Goal: Task Accomplishment & Management: Manage account settings

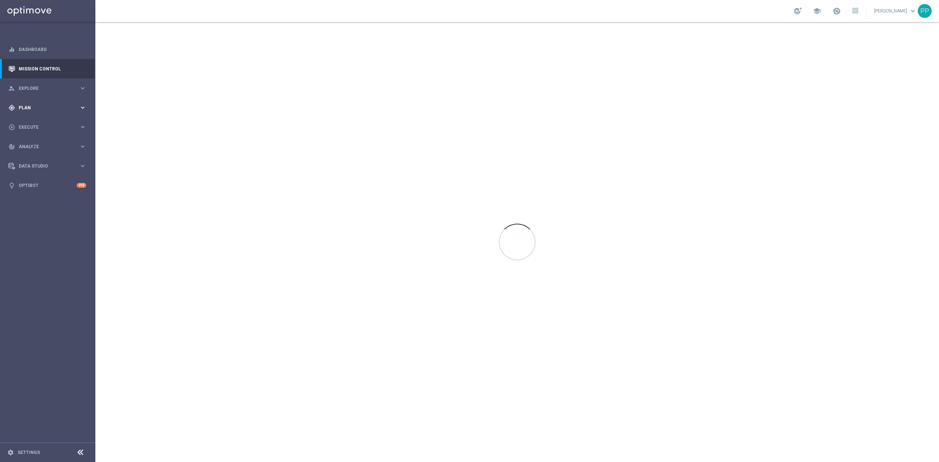
click at [37, 110] on div "gps_fixed Plan" at bounding box center [43, 108] width 71 height 7
click at [41, 123] on link "Target Groups" at bounding box center [47, 123] width 57 height 6
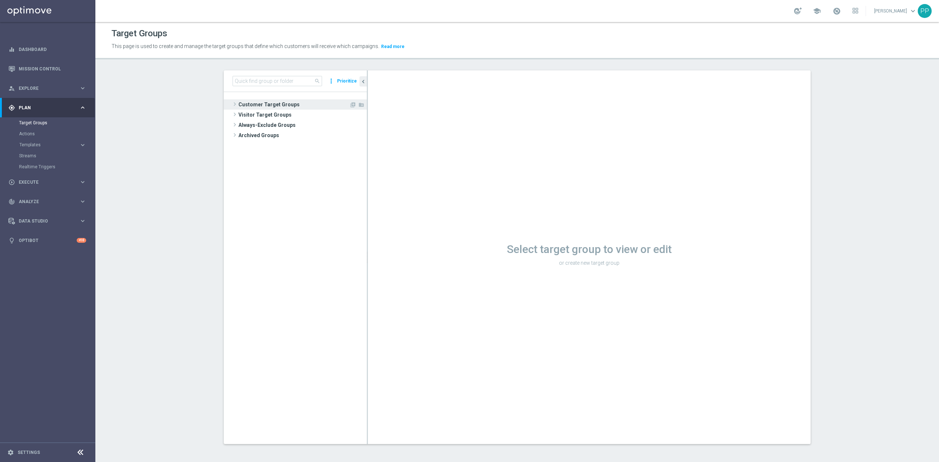
click at [284, 103] on span "Customer Target Groups" at bounding box center [294, 104] width 111 height 10
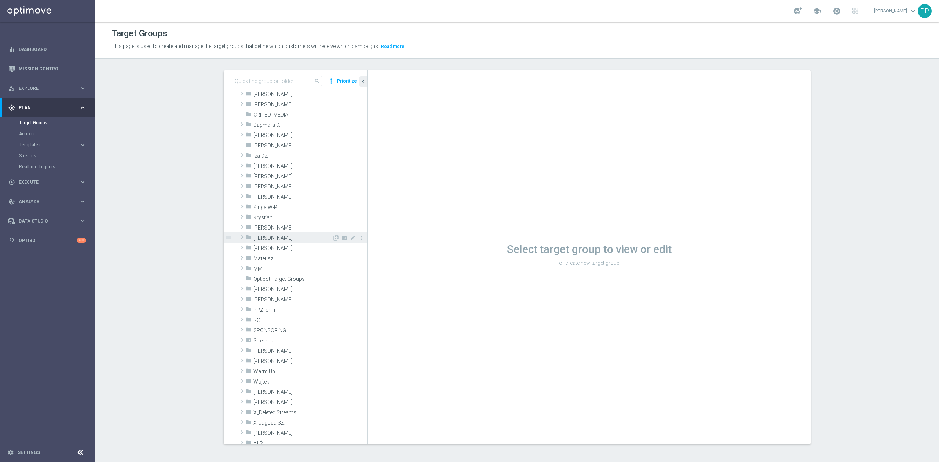
scroll to position [196, 0]
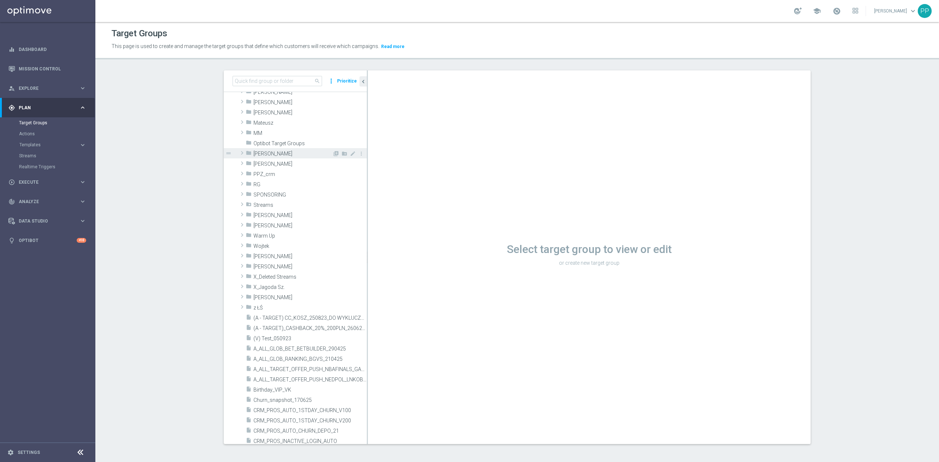
click at [266, 157] on div "folder [PERSON_NAME]" at bounding box center [289, 153] width 87 height 10
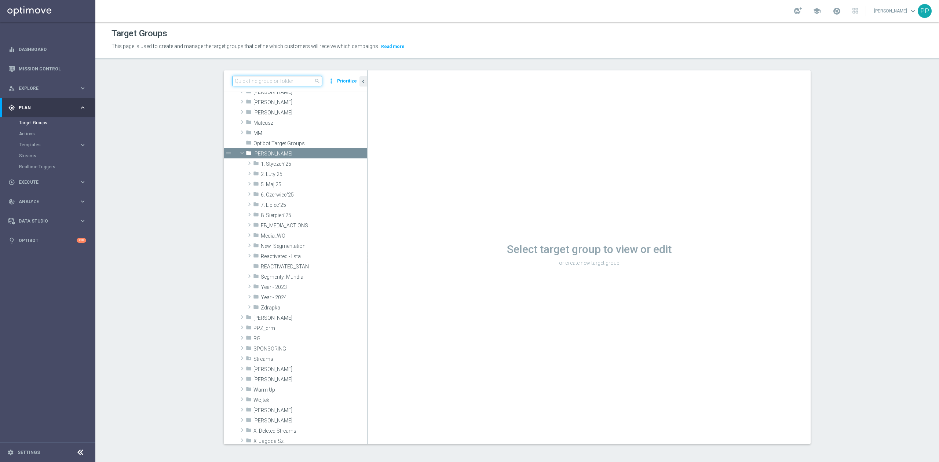
click at [252, 84] on input at bounding box center [278, 81] width 90 height 10
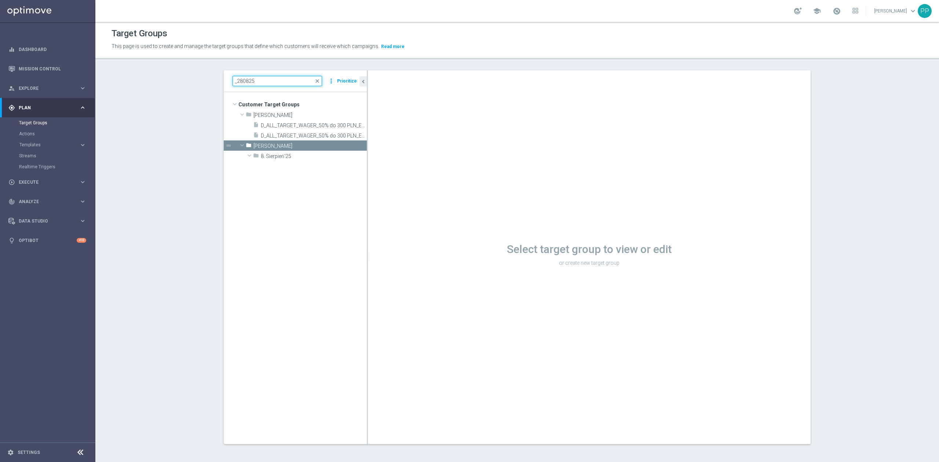
scroll to position [0, 0]
type input "_280825"
click at [283, 169] on span "CRM_BLOKADA_CC Churn 100% do 300 PLN_280825" at bounding box center [309, 167] width 82 height 6
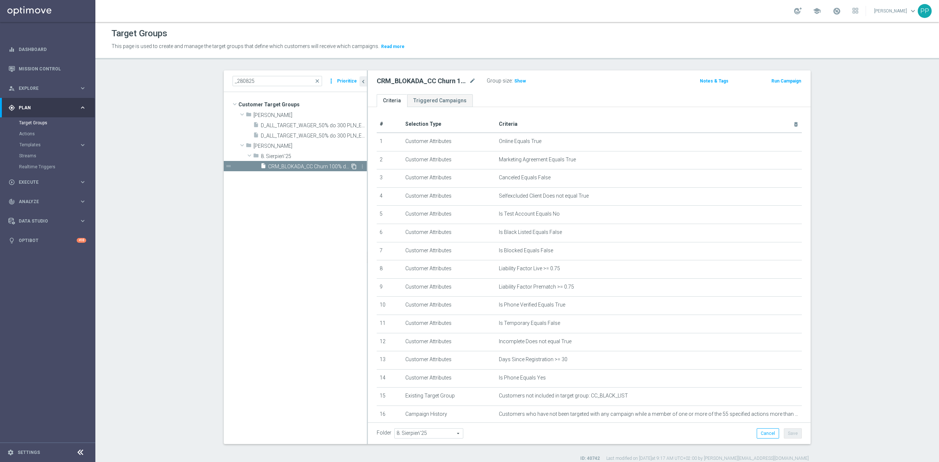
click at [351, 167] on icon "content_copy" at bounding box center [354, 167] width 6 height 6
click at [469, 81] on icon "mode_edit" at bounding box center [472, 81] width 7 height 9
type input "C_ALL_TARGET_WAGER_CC LIGI 100% do 300 PLN_280825"
click at [466, 53] on header "Target Groups This page is used to create and manage the target groups that def…" at bounding box center [517, 40] width 844 height 37
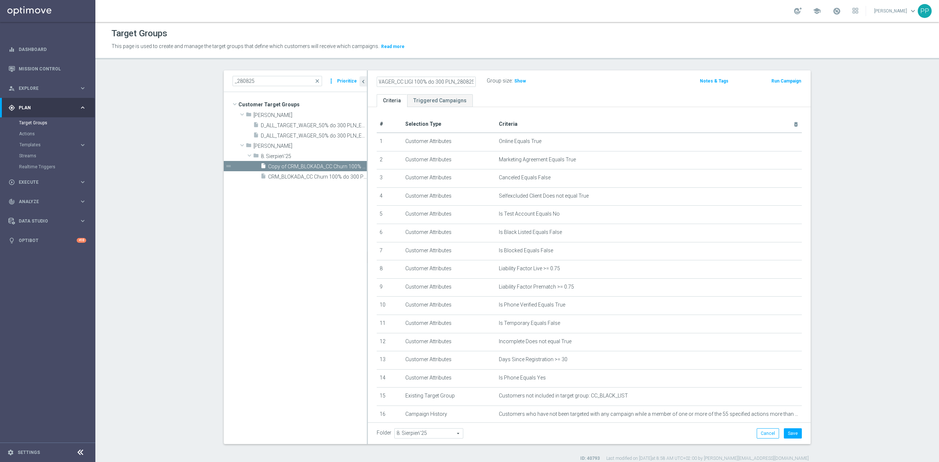
scroll to position [0, 0]
click at [784, 437] on button "Save" at bounding box center [793, 434] width 18 height 10
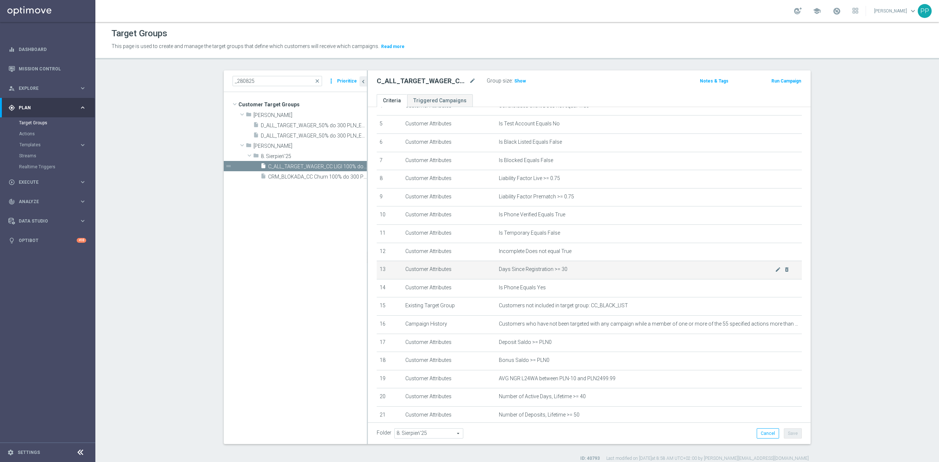
scroll to position [163, 0]
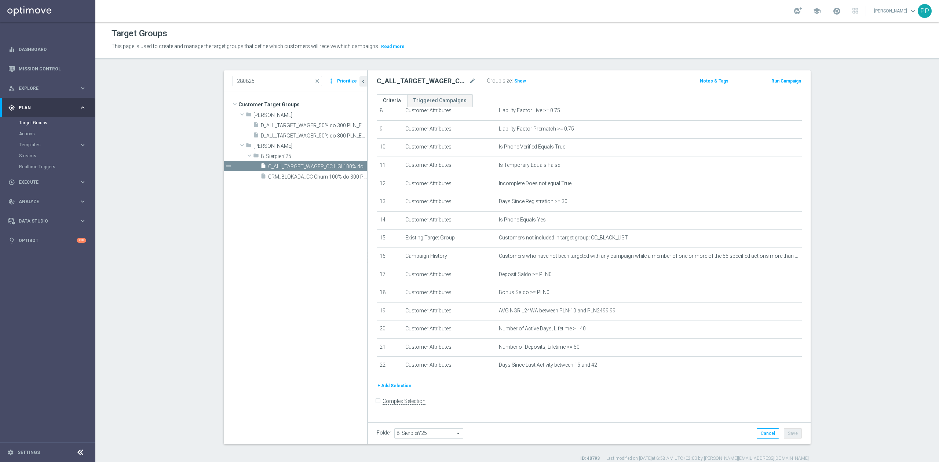
click at [276, 293] on tree-viewport "Customer Target Groups library_add create_new_folder folder" at bounding box center [295, 268] width 143 height 352
click at [517, 81] on span "Show" at bounding box center [520, 81] width 12 height 5
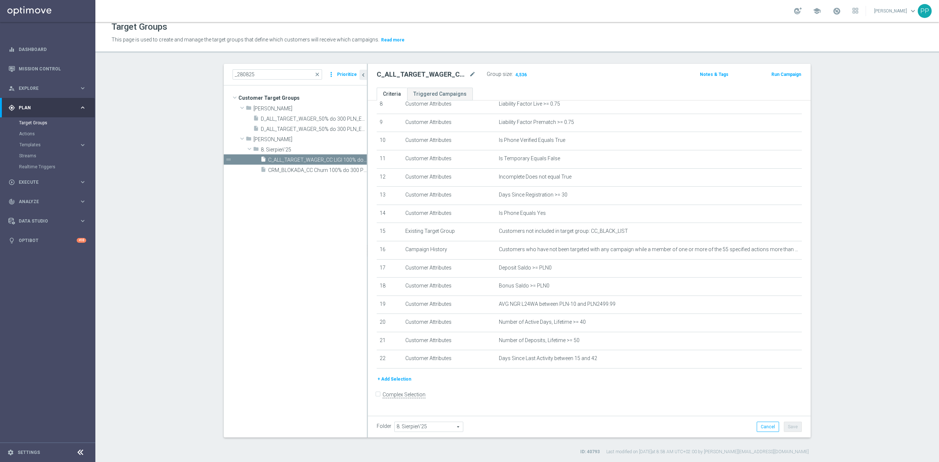
click at [402, 383] on button "+ Add Selection" at bounding box center [394, 379] width 35 height 8
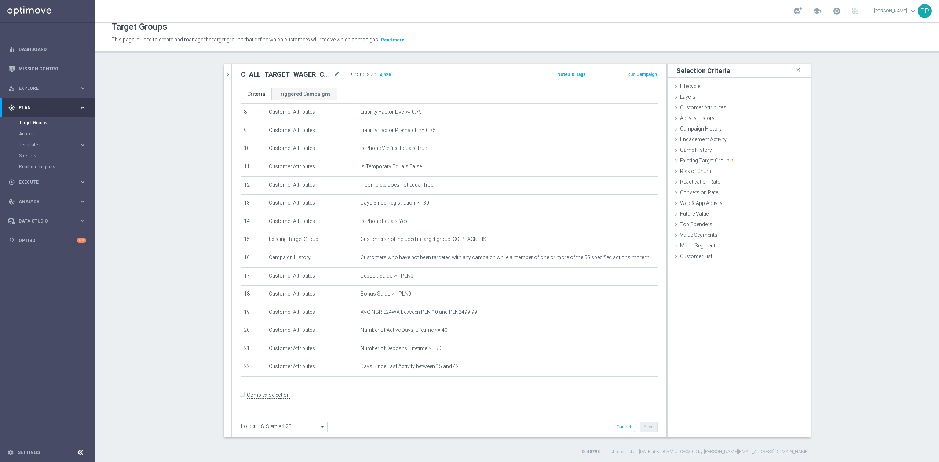
scroll to position [155, 0]
click at [710, 127] on span "Campaign History" at bounding box center [701, 129] width 42 height 6
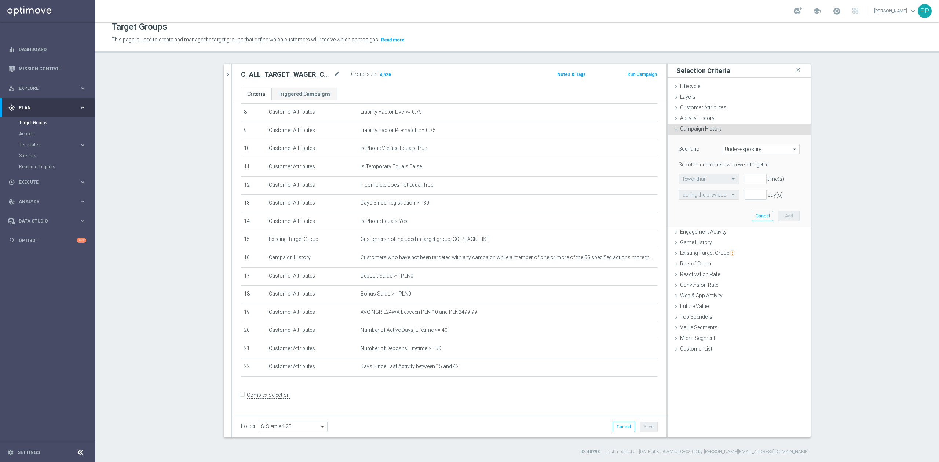
click at [736, 150] on span "Under-exposure" at bounding box center [761, 150] width 76 height 10
click at [728, 195] on span "Custom" at bounding box center [761, 198] width 69 height 6
type input "Custom"
click at [711, 197] on span "any campaign" at bounding box center [739, 195] width 120 height 10
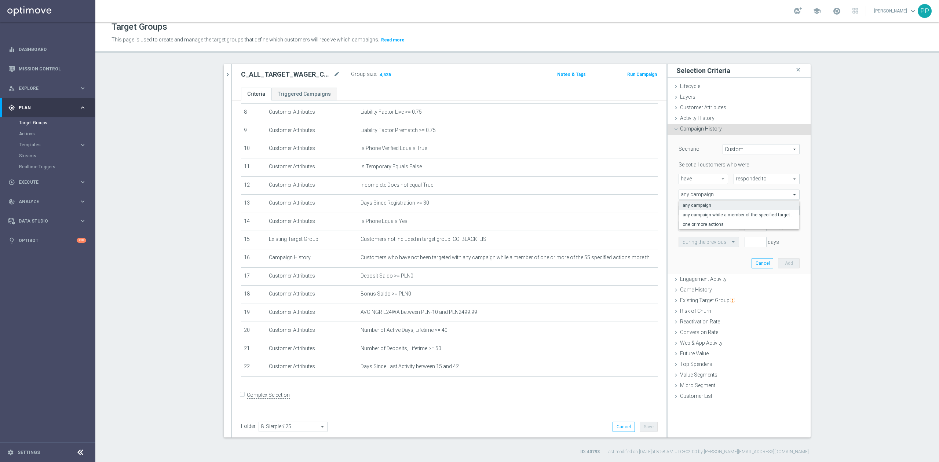
click at [748, 181] on span "responded to" at bounding box center [766, 179] width 65 height 10
click at [744, 199] on span "been targeted with" at bounding box center [767, 199] width 58 height 6
type input "been targeted with"
click at [711, 199] on span "any campaign" at bounding box center [739, 195] width 120 height 10
click at [698, 222] on span "one or more actions" at bounding box center [739, 225] width 113 height 6
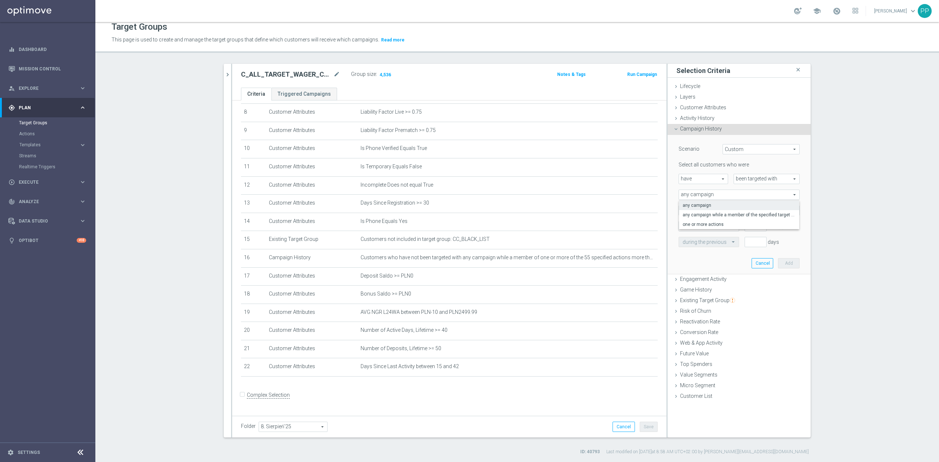
type input "one or more actions"
click at [691, 207] on span at bounding box center [739, 211] width 120 height 10
click at [694, 209] on input "search" at bounding box center [739, 210] width 121 height 10
type input "_280825"
click at [749, 251] on label "CRM_BLOKADA_CC Churn 100% do 300 PLN_280825" at bounding box center [744, 248] width 111 height 10
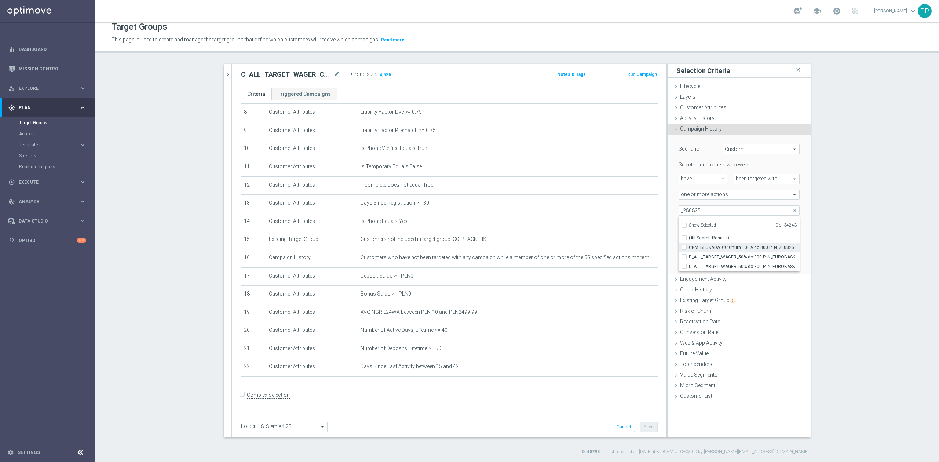
click at [689, 250] on input "CRM_BLOKADA_CC Churn 100% do 300 PLN_280825" at bounding box center [686, 247] width 5 height 5
checkbox input "true"
type input "CRM_BLOKADA_CC Churn 100% do 300 PLN_280825"
click at [673, 196] on div "one or more actions one or more actions arrow_drop_down search" at bounding box center [739, 195] width 132 height 10
click at [691, 243] on input "text" at bounding box center [702, 242] width 38 height 7
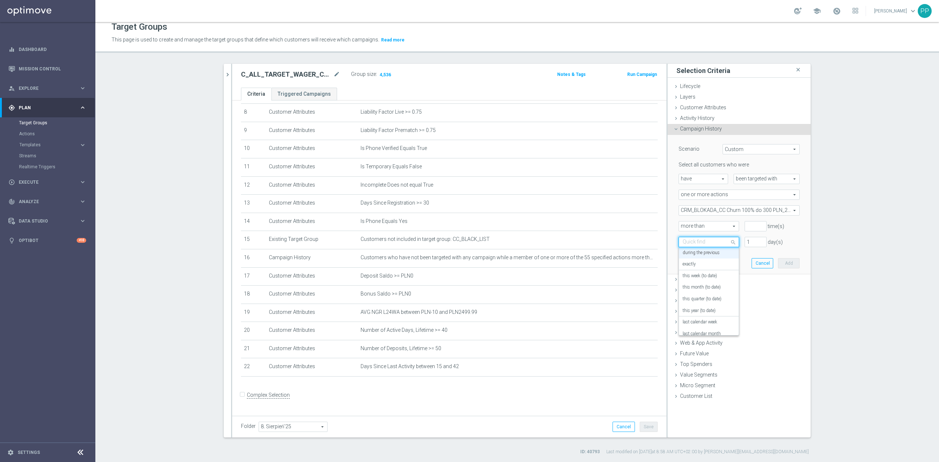
click at [692, 225] on span "more than" at bounding box center [709, 227] width 60 height 10
click at [705, 255] on span "exactly" at bounding box center [709, 256] width 52 height 6
type input "exactly"
click at [749, 225] on input "number" at bounding box center [756, 226] width 22 height 10
type input "1"
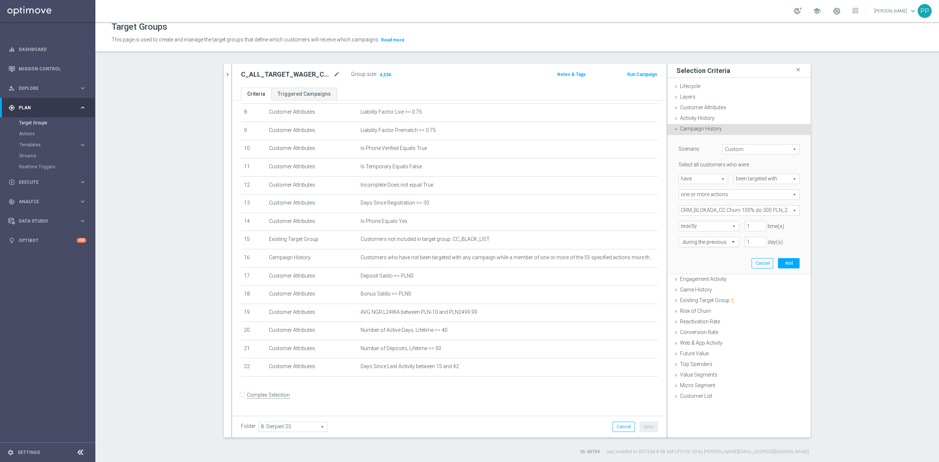
click at [699, 238] on div "during the previous" at bounding box center [709, 242] width 61 height 10
click at [696, 322] on div "[DATE]" at bounding box center [709, 328] width 52 height 12
click at [710, 238] on div "Quick find [DATE]" at bounding box center [709, 242] width 61 height 10
click at [705, 307] on div "on this date" at bounding box center [709, 305] width 52 height 12
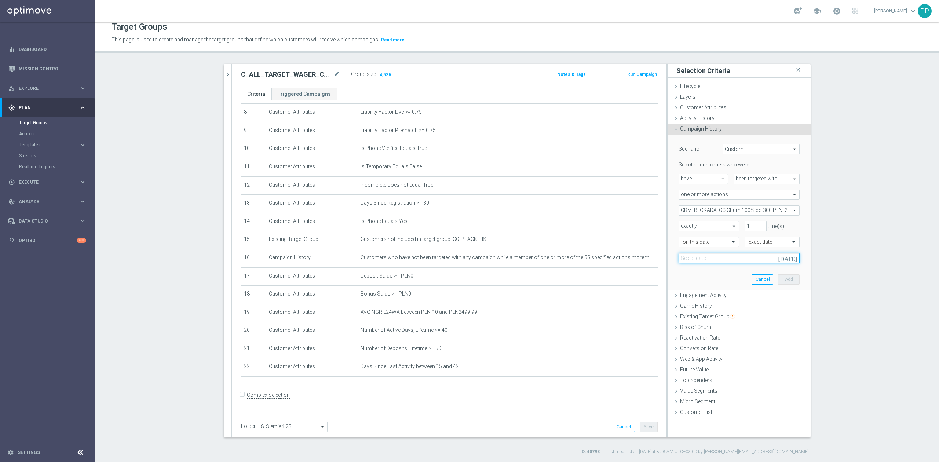
click at [708, 263] on input at bounding box center [739, 258] width 121 height 10
click at [710, 346] on span "26" at bounding box center [713, 347] width 12 height 12
type input "[DATE]"
click at [786, 278] on button "Add" at bounding box center [789, 279] width 22 height 10
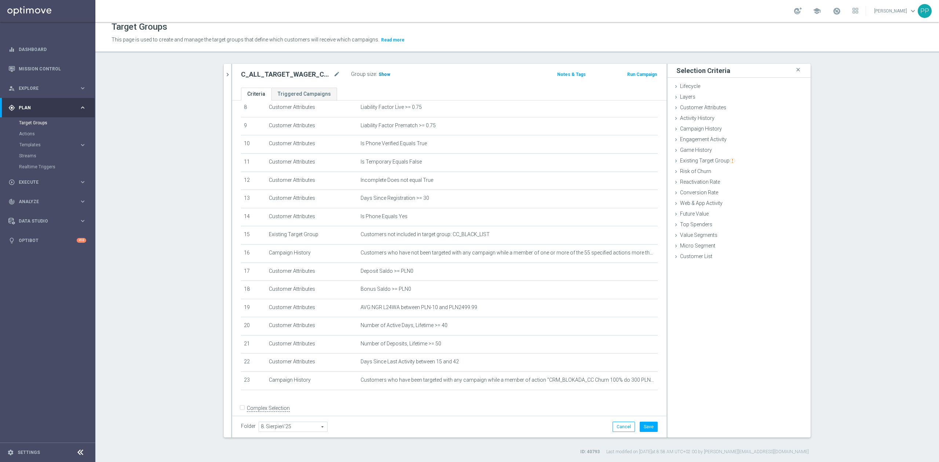
click at [385, 76] on h3 "Show" at bounding box center [384, 74] width 13 height 8
click at [640, 426] on button "Save" at bounding box center [649, 427] width 18 height 10
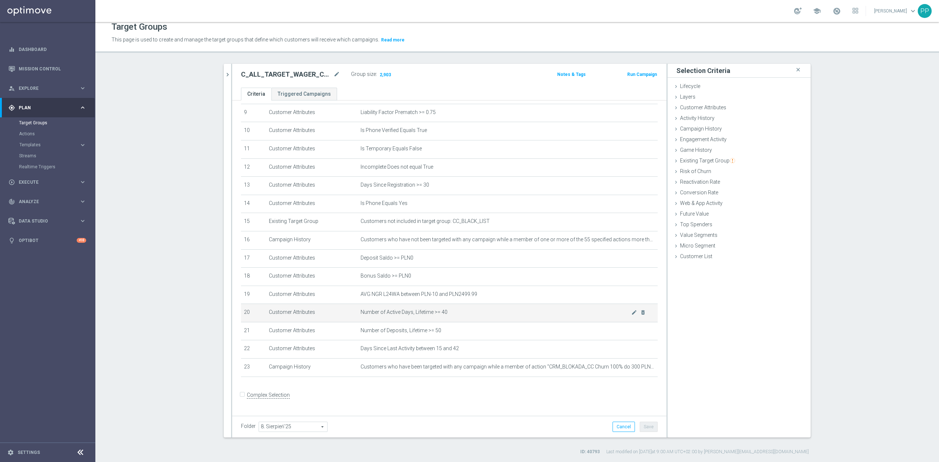
scroll to position [174, 0]
click at [334, 75] on icon "mode_edit" at bounding box center [337, 74] width 7 height 9
click at [339, 61] on div "Target Groups This page is used to create and manage the target groups that def…" at bounding box center [517, 242] width 844 height 440
click at [631, 242] on icon "mode_edit" at bounding box center [634, 240] width 6 height 6
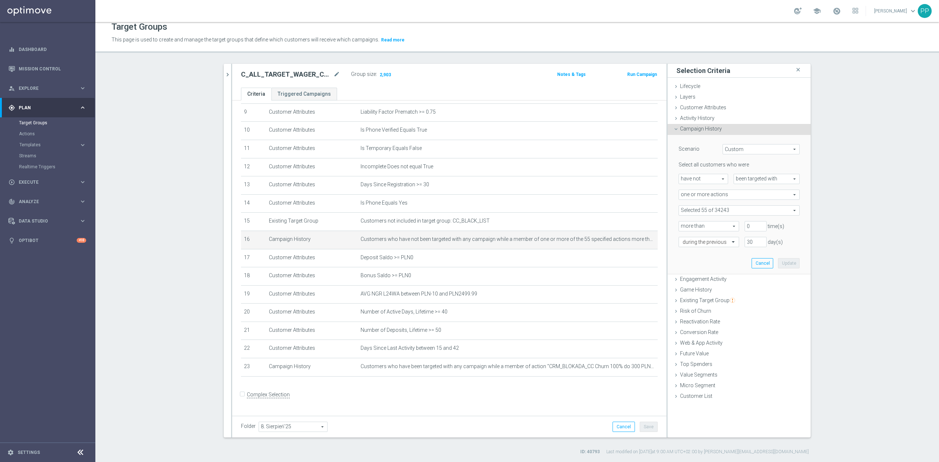
click at [713, 207] on span at bounding box center [739, 211] width 120 height 10
click at [712, 209] on input "search" at bounding box center [739, 210] width 121 height 10
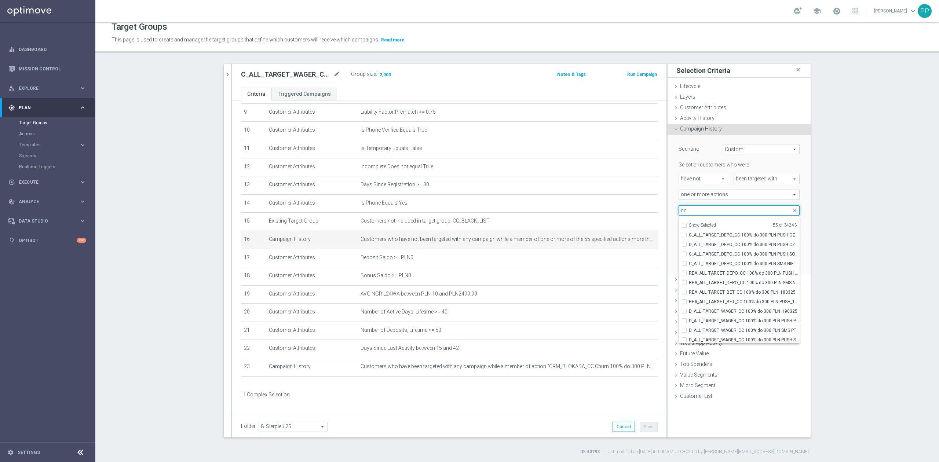
scroll to position [22796, 0]
type input "cc"
click at [752, 320] on span "C_ALL_TARGET_BET_CC EP 100% do 300 PLN WT PUSH_250825" at bounding box center [744, 320] width 111 height 6
click at [689, 320] on input "C_ALL_TARGET_BET_CC EP 100% do 300 PLN WT PUSH_250825" at bounding box center [686, 319] width 5 height 5
checkbox input "true"
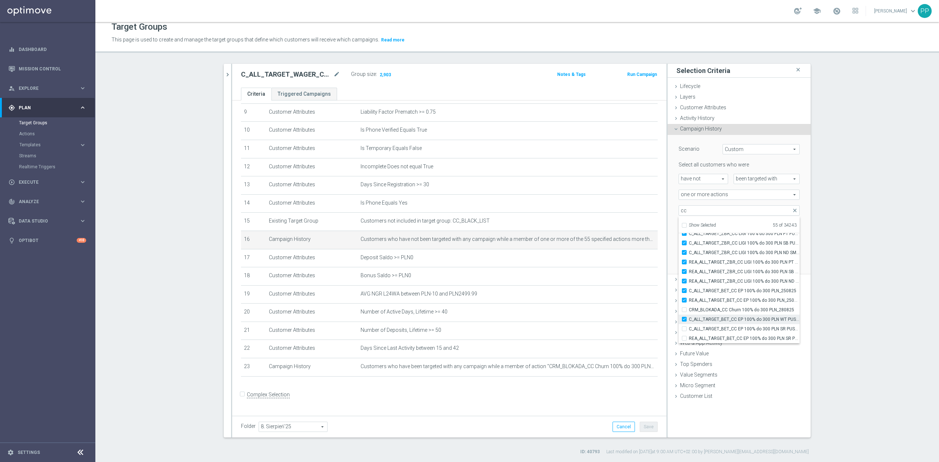
type input "Selected 56 of 34243"
click at [751, 328] on span "C_ALL_TARGET_BET_CC EP 100% do 300 PLN SR PUSH_250825" at bounding box center [744, 329] width 111 height 6
click at [689, 328] on input "C_ALL_TARGET_BET_CC EP 100% do 300 PLN SR PUSH_250825" at bounding box center [686, 329] width 5 height 5
checkbox input "true"
type input "Selected 57 of 34243"
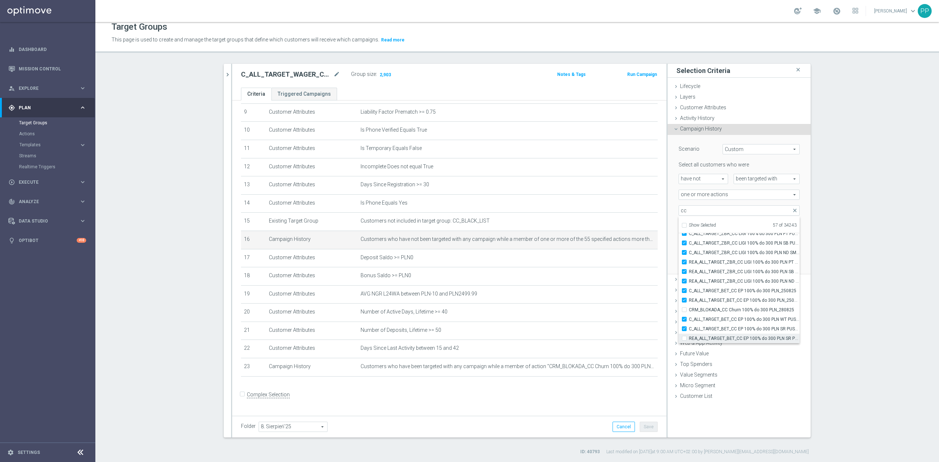
click at [750, 336] on span "REA_ALL_TARGET_BET_CC EP 100% do 300 PLN SR PUSH_250825" at bounding box center [744, 339] width 111 height 6
click at [689, 336] on input "REA_ALL_TARGET_BET_CC EP 100% do 300 PLN SR PUSH_250825" at bounding box center [686, 338] width 5 height 5
checkbox input "true"
type input "Selected 58 of 34243"
click at [774, 371] on div "Value Segments done" at bounding box center [739, 375] width 143 height 11
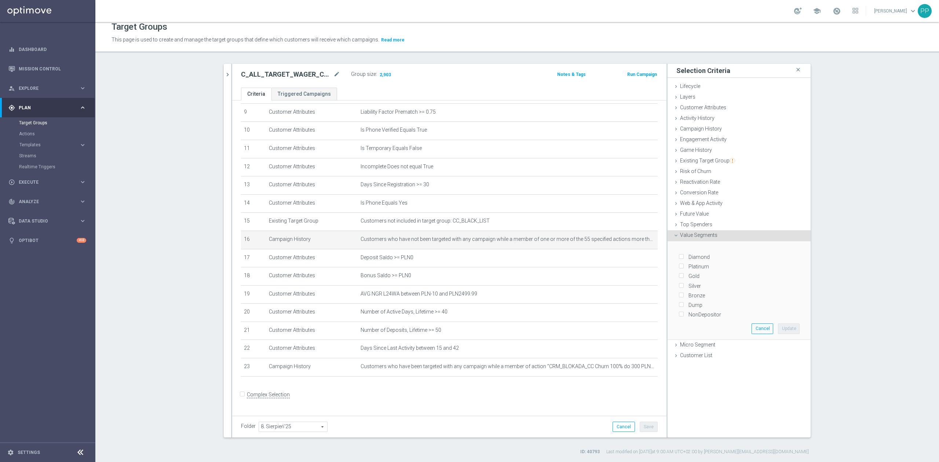
click at [626, 407] on form "Complex Selection Invalid Expression" at bounding box center [449, 402] width 417 height 27
click at [746, 327] on div "Diamond Platinum Gold Silver Bronze Dump NonDepositor Cancel Update" at bounding box center [739, 290] width 132 height 98
click at [752, 325] on button "Cancel" at bounding box center [763, 329] width 22 height 10
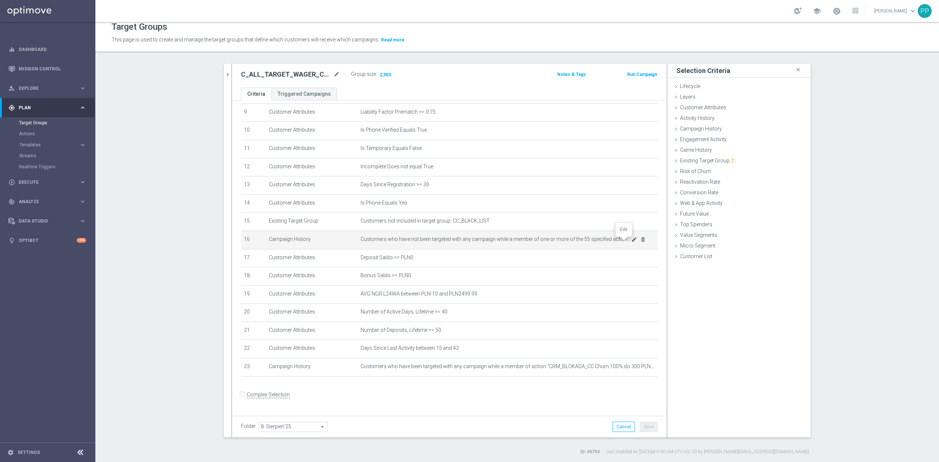
click at [631, 243] on icon "mode_edit" at bounding box center [634, 240] width 6 height 6
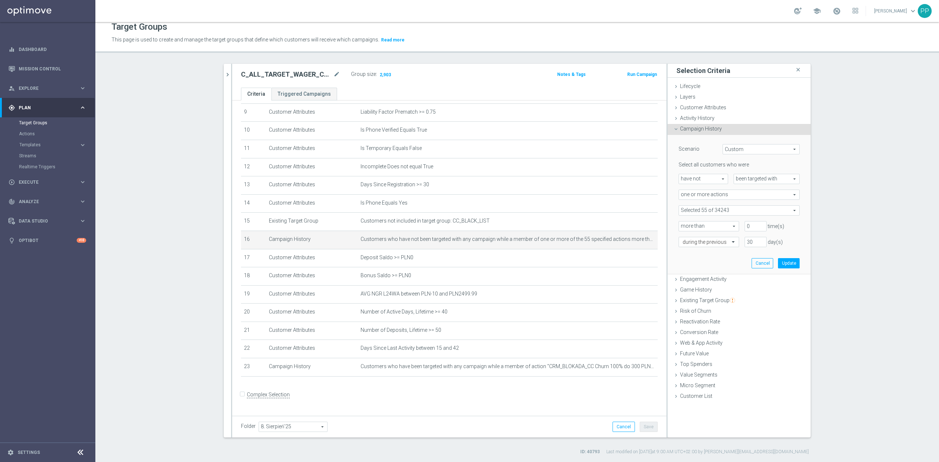
click at [687, 211] on span at bounding box center [739, 211] width 120 height 10
click at [689, 213] on input "search" at bounding box center [739, 210] width 121 height 10
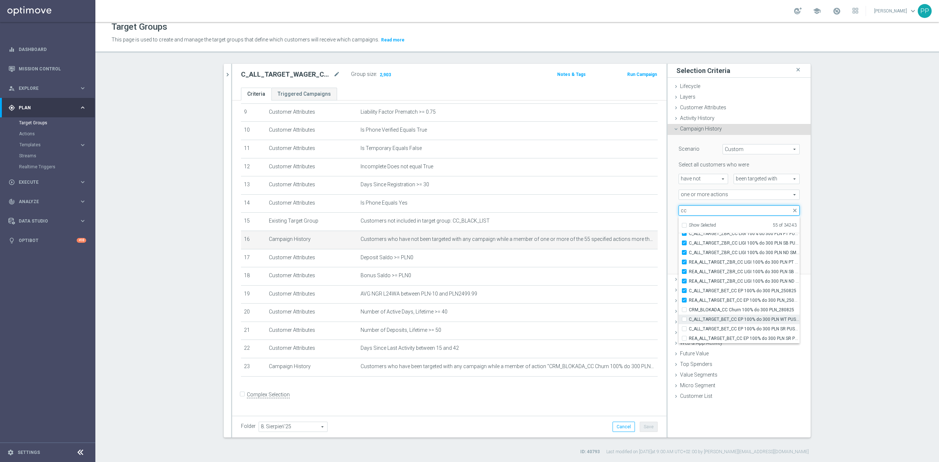
type input "cc"
click at [738, 320] on span "C_ALL_TARGET_BET_CC EP 100% do 300 PLN WT PUSH_250825" at bounding box center [744, 320] width 111 height 6
click at [689, 320] on input "C_ALL_TARGET_BET_CC EP 100% do 300 PLN WT PUSH_250825" at bounding box center [686, 319] width 5 height 5
checkbox input "true"
type input "Selected 56 of 34243"
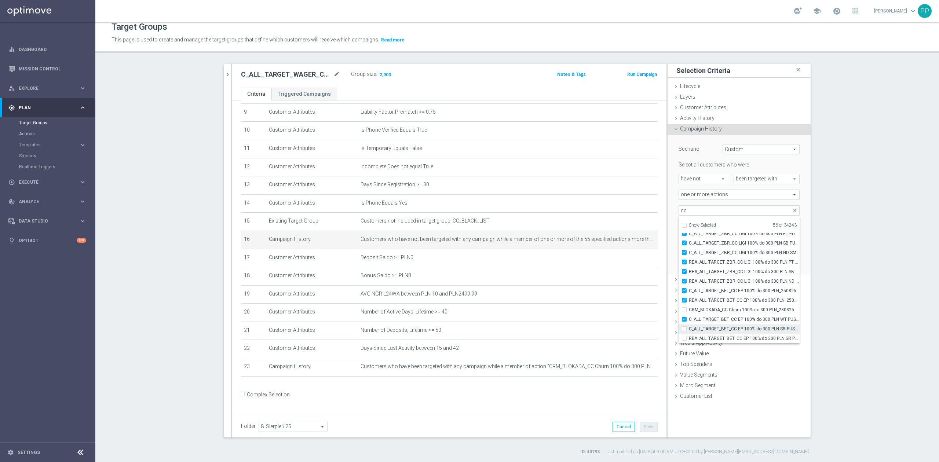
click at [735, 326] on span "C_ALL_TARGET_BET_CC EP 100% do 300 PLN SR PUSH_250825" at bounding box center [744, 329] width 111 height 6
click at [689, 327] on input "C_ALL_TARGET_BET_CC EP 100% do 300 PLN SR PUSH_250825" at bounding box center [686, 329] width 5 height 5
checkbox input "true"
type input "Selected 57 of 34243"
drag, startPoint x: 734, startPoint y: 329, endPoint x: 730, endPoint y: 336, distance: 8.6
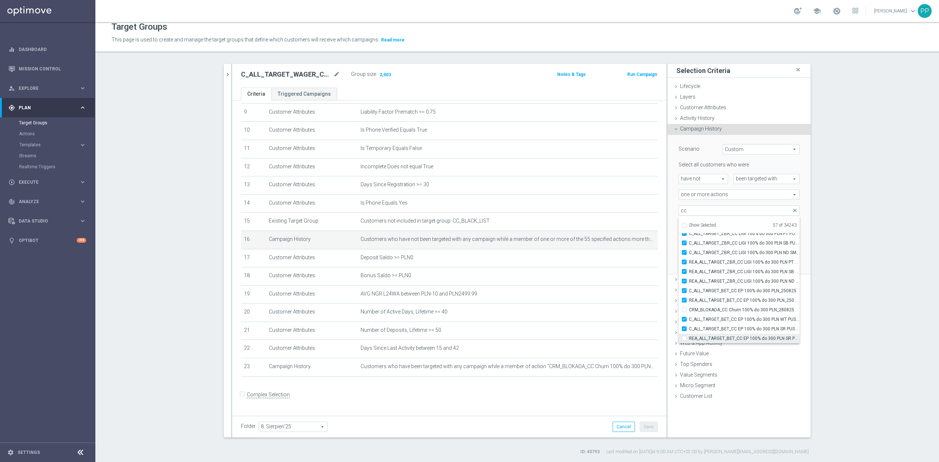
click at [730, 336] on span "REA_ALL_TARGET_BET_CC EP 100% do 300 PLN SR PUSH_250825" at bounding box center [744, 339] width 111 height 6
click at [689, 336] on input "REA_ALL_TARGET_BET_CC EP 100% do 300 PLN SR PUSH_250825" at bounding box center [686, 338] width 5 height 5
checkbox input "true"
type input "Selected 58 of 34243"
click at [620, 389] on div "+ Add Selection" at bounding box center [450, 386] width 428 height 6
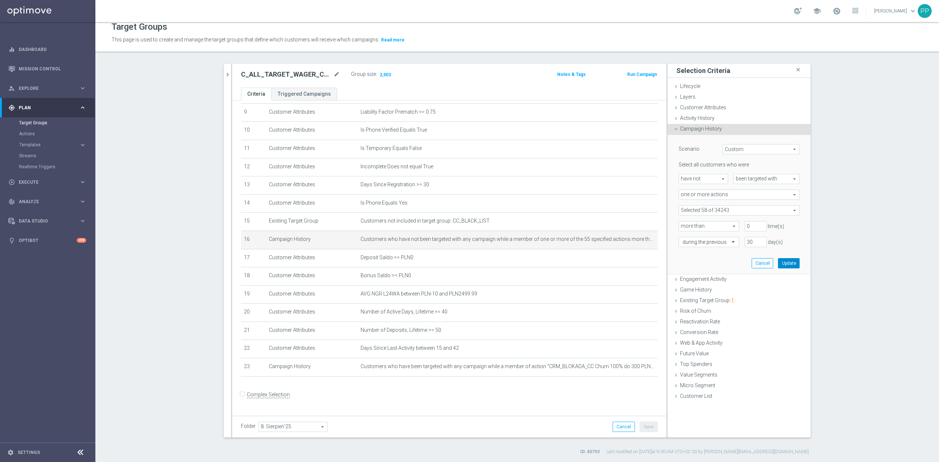
click at [781, 264] on button "Update" at bounding box center [789, 263] width 22 height 10
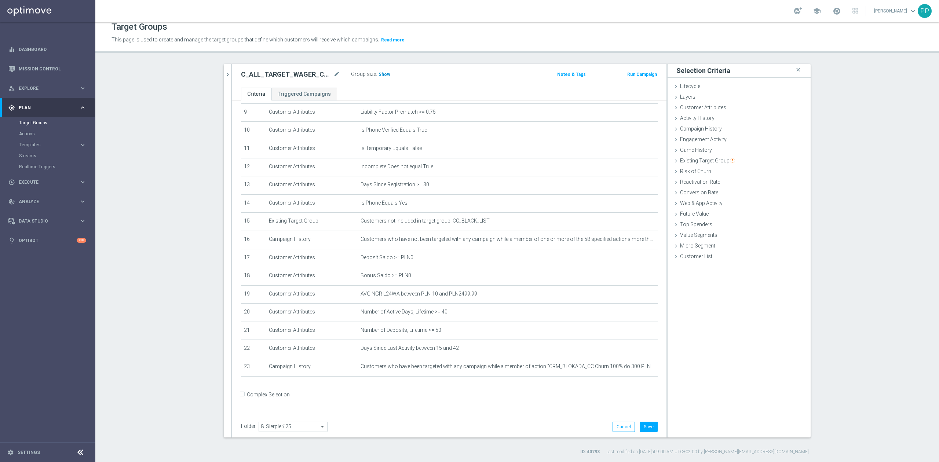
click at [379, 76] on span "Show" at bounding box center [385, 74] width 12 height 5
click at [652, 427] on button "Save" at bounding box center [649, 427] width 18 height 10
click at [225, 74] on icon "chevron_right" at bounding box center [227, 74] width 7 height 7
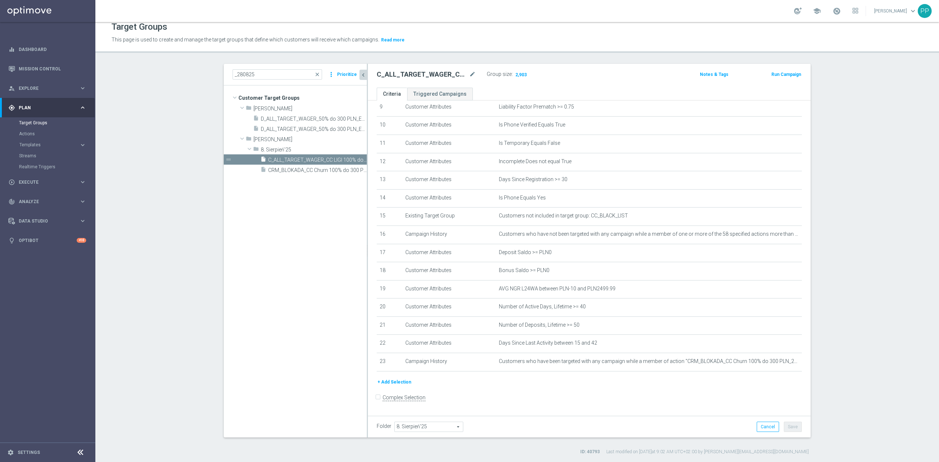
click at [225, 74] on div "_280825 close more_vert Prioritize" at bounding box center [295, 75] width 143 height 22
click at [472, 74] on icon "mode_edit" at bounding box center [472, 74] width 7 height 9
click at [473, 34] on div "This page is used to create and manage the target groups that define which cust…" at bounding box center [414, 40] width 617 height 12
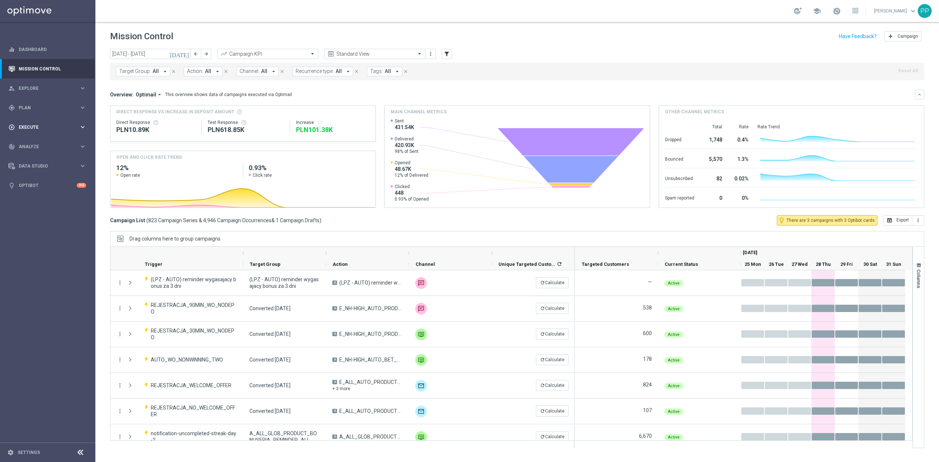
click at [37, 127] on span "Execute" at bounding box center [49, 127] width 61 height 4
click at [40, 139] on div "Campaign Builder" at bounding box center [57, 142] width 76 height 11
click at [39, 142] on link "Campaign Builder" at bounding box center [47, 142] width 57 height 6
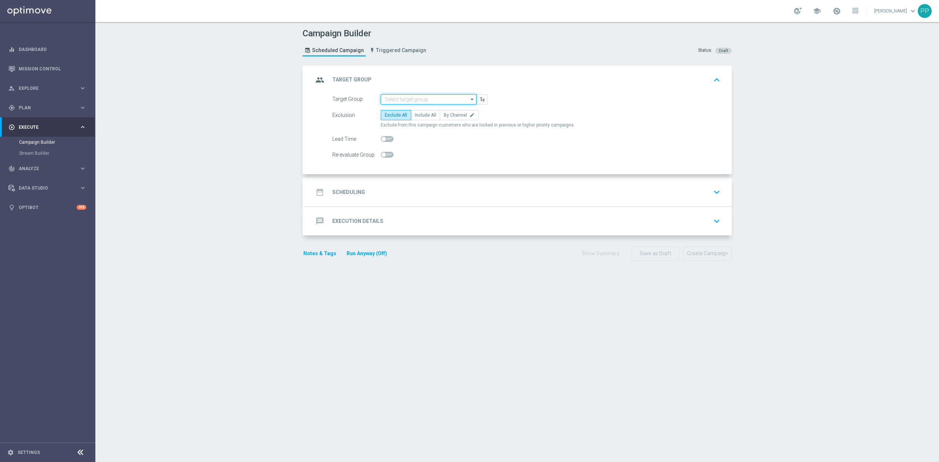
click at [384, 98] on input at bounding box center [429, 99] width 96 height 10
paste input "C_ALL_TARGET_WAGER_CC LIGI 100% do 300 PLN_280825"
click at [389, 107] on div "C_ALL_TARGET_WAGER_CC LIGI 100% do 300 PLN_280825" at bounding box center [429, 113] width 88 height 13
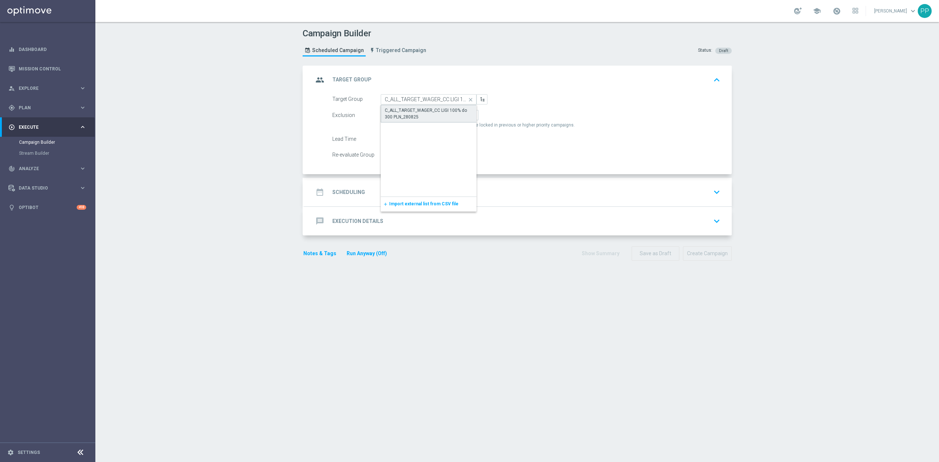
type input "C_ALL_TARGET_WAGER_CC LIGI 100% do 300 PLN_280825"
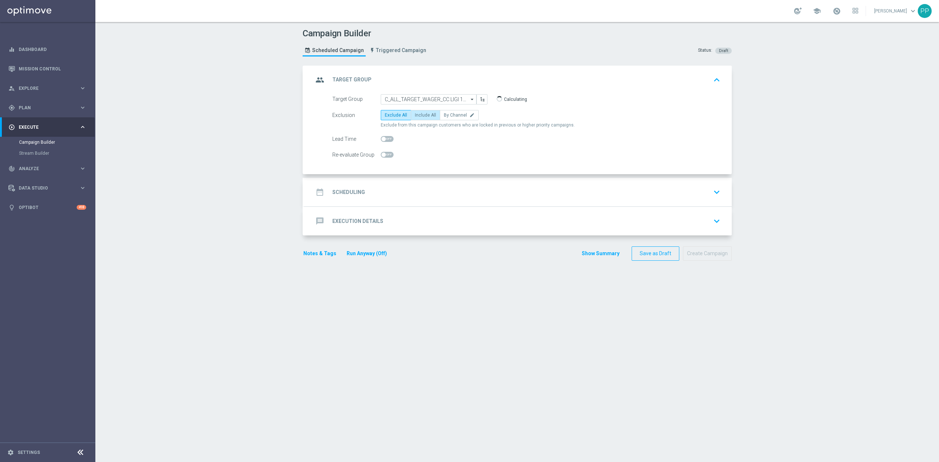
click at [426, 114] on span "Include All" at bounding box center [425, 115] width 21 height 5
click at [420, 114] on input "Include All" at bounding box center [417, 116] width 5 height 5
radio input "true"
click at [427, 189] on div "date_range Scheduling keyboard_arrow_down" at bounding box center [518, 192] width 410 height 14
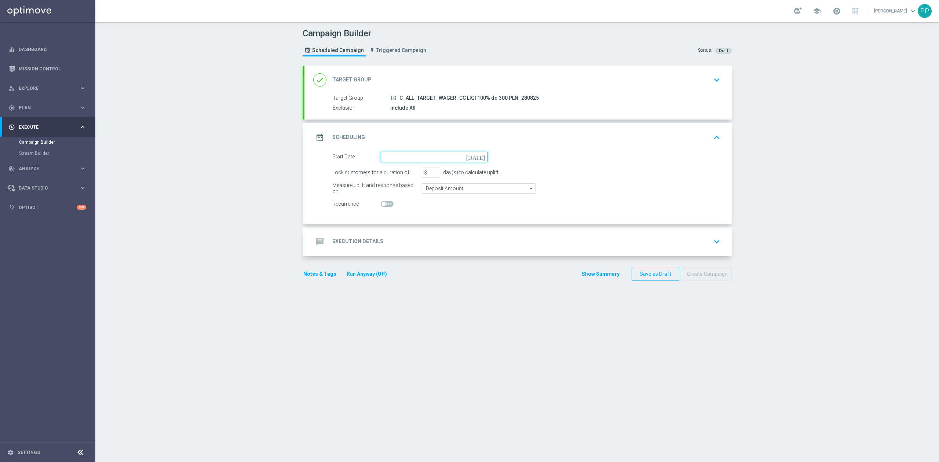
click at [390, 159] on input at bounding box center [434, 157] width 107 height 10
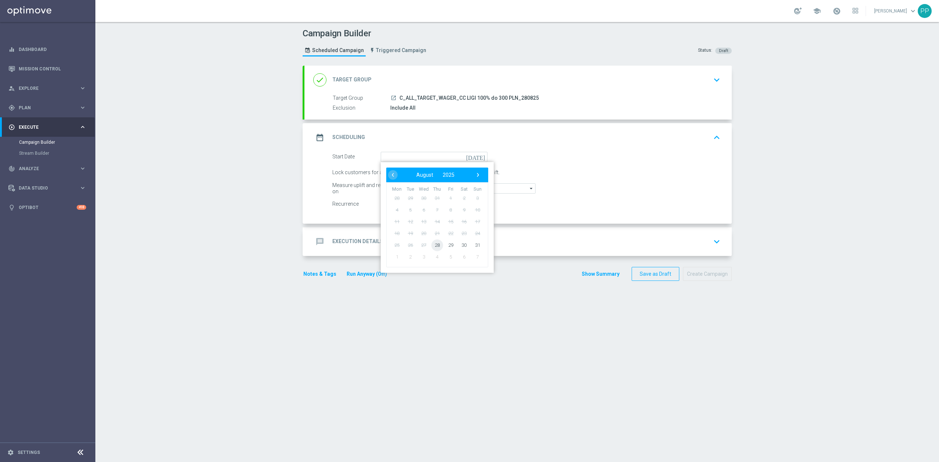
click at [432, 245] on span "28" at bounding box center [438, 245] width 12 height 12
type input "28 Aug 2025"
click at [423, 171] on input "3" at bounding box center [431, 173] width 18 height 10
type input "4"
click at [390, 234] on div "message Execution Details keyboard_arrow_down" at bounding box center [518, 241] width 427 height 29
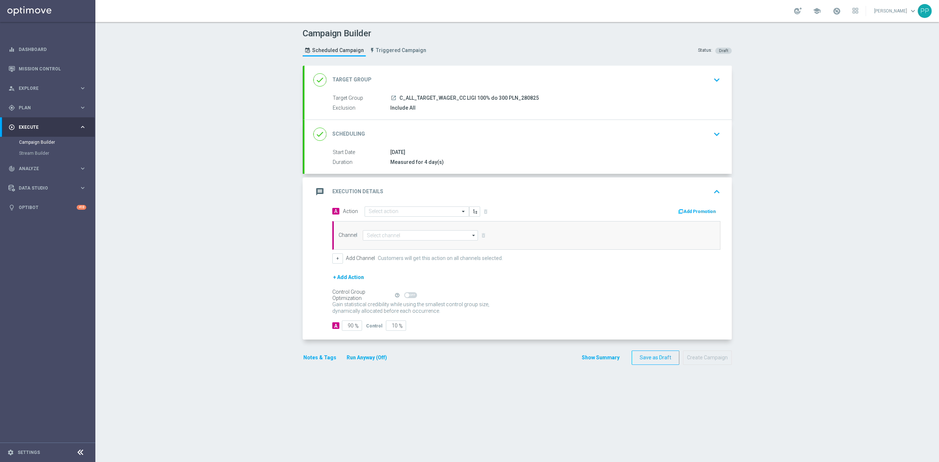
click at [419, 133] on div "done Scheduling keyboard_arrow_down" at bounding box center [518, 134] width 410 height 14
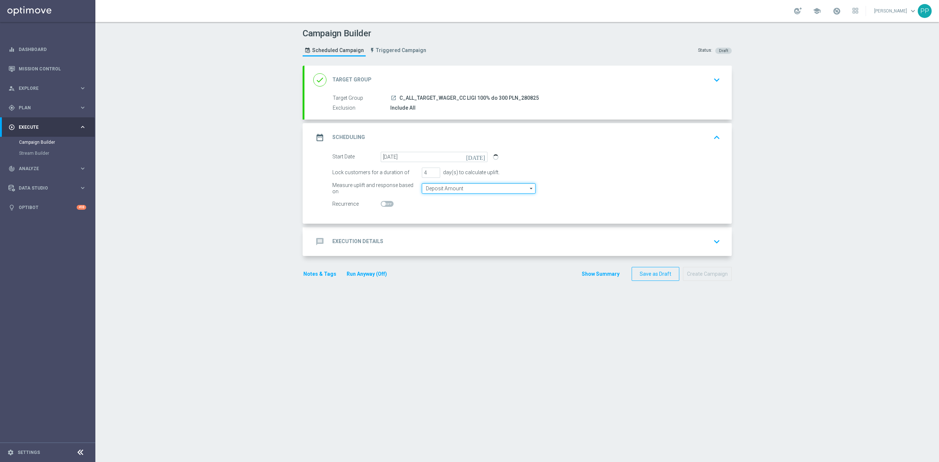
click at [434, 189] on input "Deposit Amount" at bounding box center [479, 188] width 114 height 10
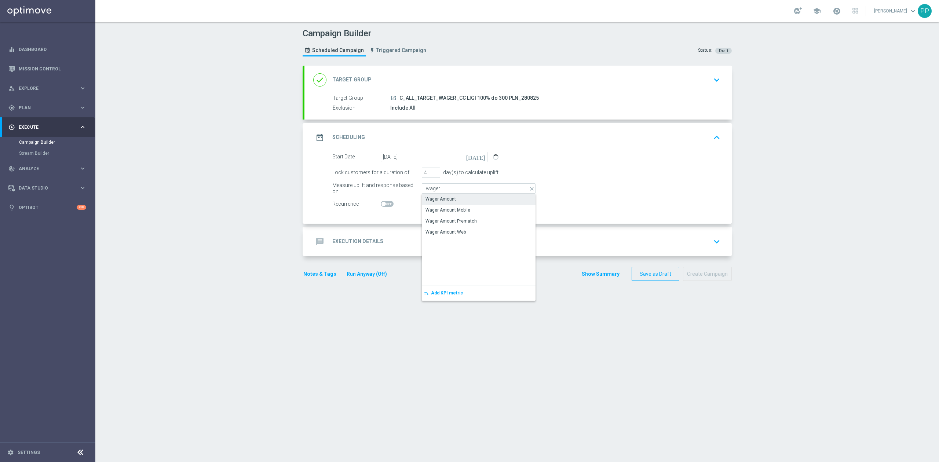
click at [435, 196] on div "Wager Amount" at bounding box center [441, 199] width 30 height 7
type input "Wager Amount"
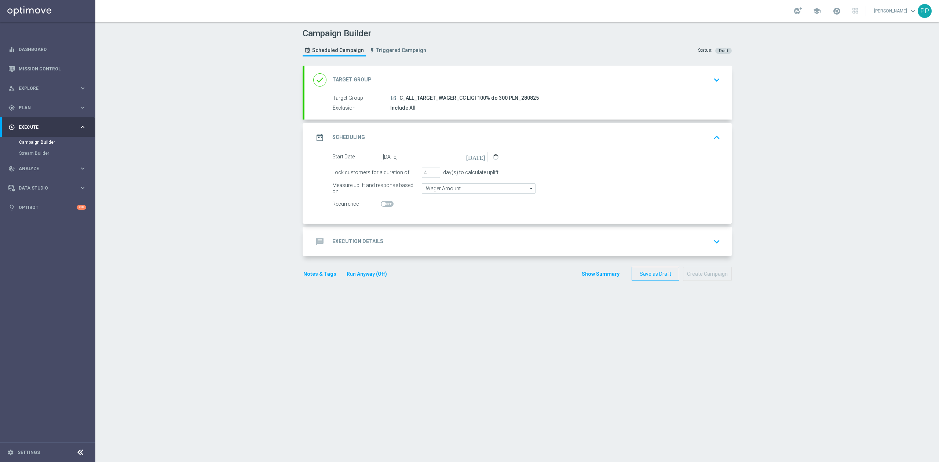
click at [434, 235] on div "message Execution Details keyboard_arrow_down" at bounding box center [518, 242] width 410 height 14
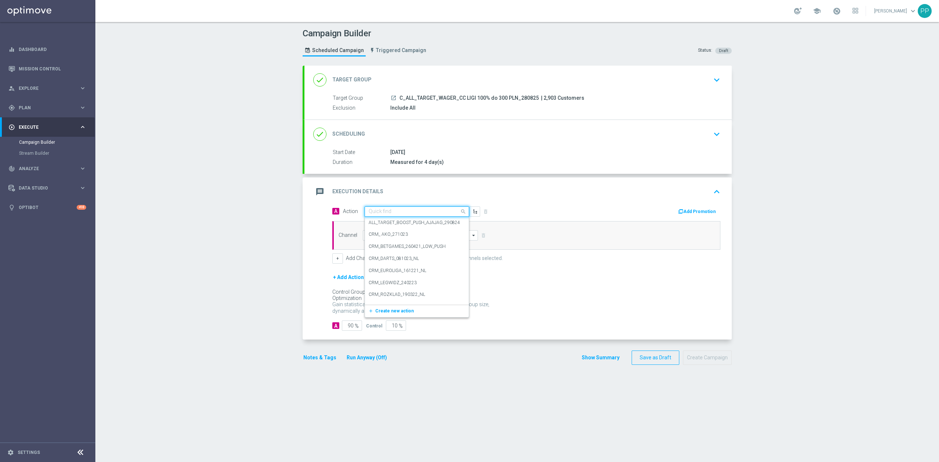
click at [414, 210] on input "text" at bounding box center [410, 212] width 82 height 6
paste input "C_ALL_TARGET_WAGER_CC LIGI 100% do 300 PLN_280825"
type input "C_ALL_TARGET_WAGER_CC LIGI 100% do 300 PLN_280825"
drag, startPoint x: 412, startPoint y: 210, endPoint x: 390, endPoint y: 236, distance: 34.6
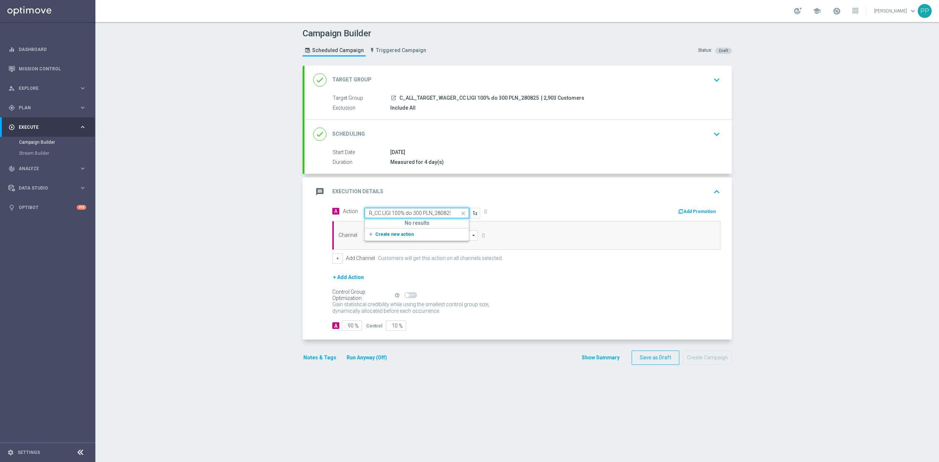
click at [390, 236] on span "Create new action" at bounding box center [394, 234] width 39 height 5
click at [390, 236] on body "equalizer Dashboard Mission Control" at bounding box center [469, 231] width 939 height 462
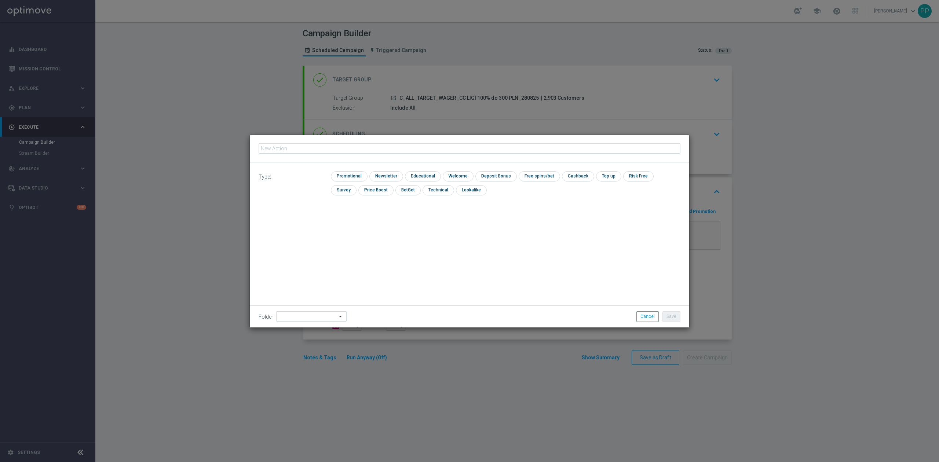
type input "C_ALL_TARGET_WAGER_CC LIGI 100% do 300 PLN_280825"
click at [352, 173] on input "checkbox" at bounding box center [348, 176] width 35 height 10
checkbox input "true"
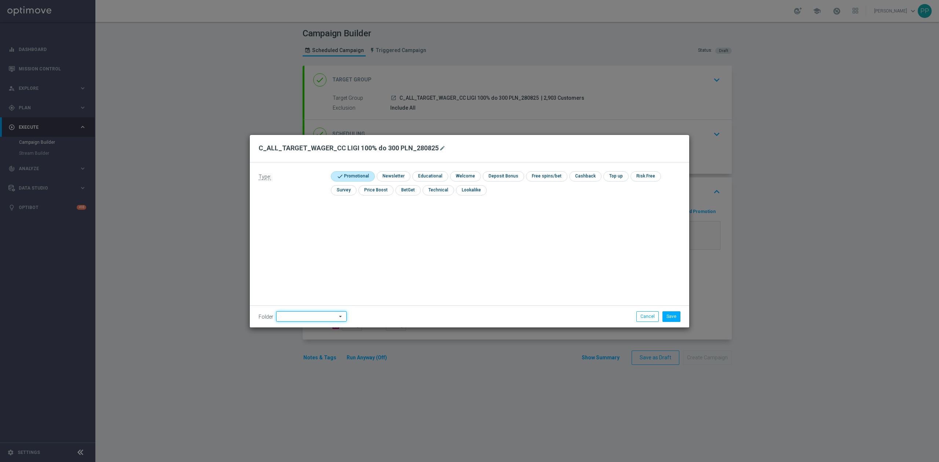
click at [314, 317] on input at bounding box center [311, 317] width 70 height 10
click at [304, 226] on div "8. Sierpień 2025" at bounding box center [296, 225] width 32 height 7
type input "8. Sierpień 2025"
drag, startPoint x: 423, startPoint y: 244, endPoint x: 460, endPoint y: 255, distance: 38.9
click at [423, 244] on div "Type: check Promotional check Newsletter check Educational check Welcome check …" at bounding box center [470, 245] width 440 height 165
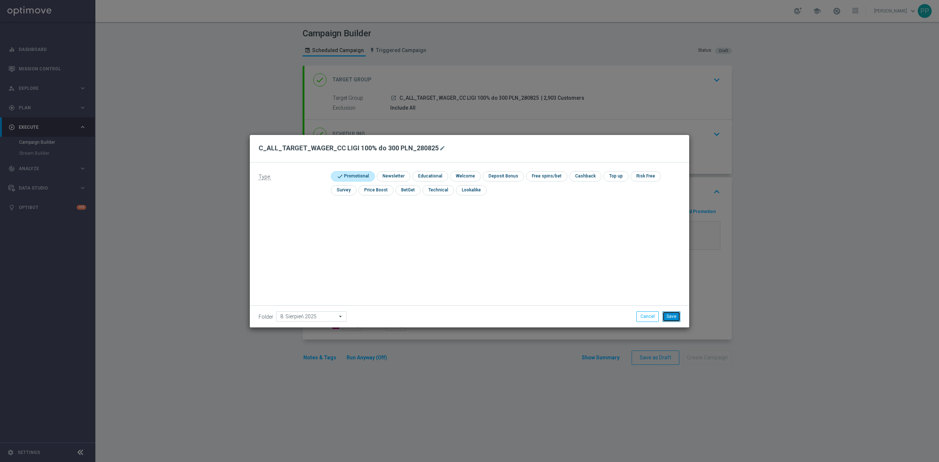
click at [670, 313] on button "Save" at bounding box center [672, 317] width 18 height 10
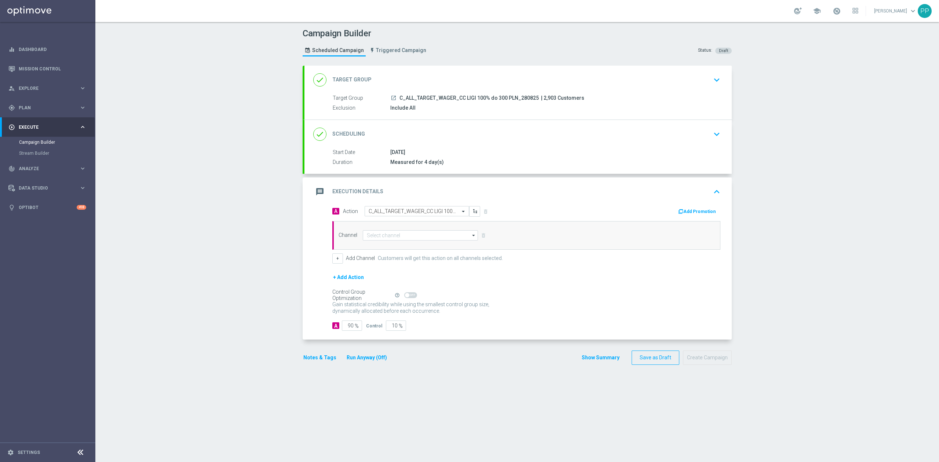
click at [417, 230] on div "Channel arrow_drop_down Drag here to set row groups Drag here to set column lab…" at bounding box center [526, 235] width 388 height 29
click at [417, 239] on input at bounding box center [420, 235] width 115 height 10
drag, startPoint x: 409, startPoint y: 260, endPoint x: 403, endPoint y: 313, distance: 53.9
click at [403, 313] on div "Banner Call center Direct Mail Notifications Web Push Pop-up Private message" at bounding box center [417, 362] width 109 height 242
click at [403, 313] on div "Call center" at bounding box center [417, 312] width 109 height 11
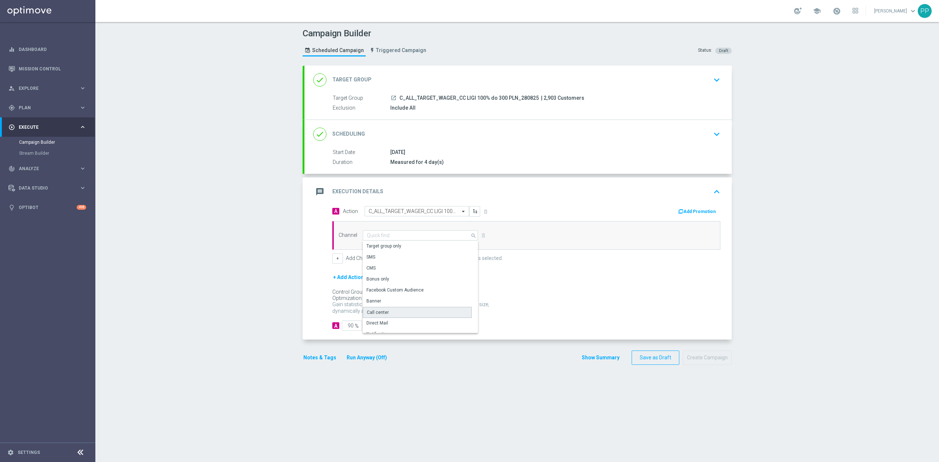
type input "Call center"
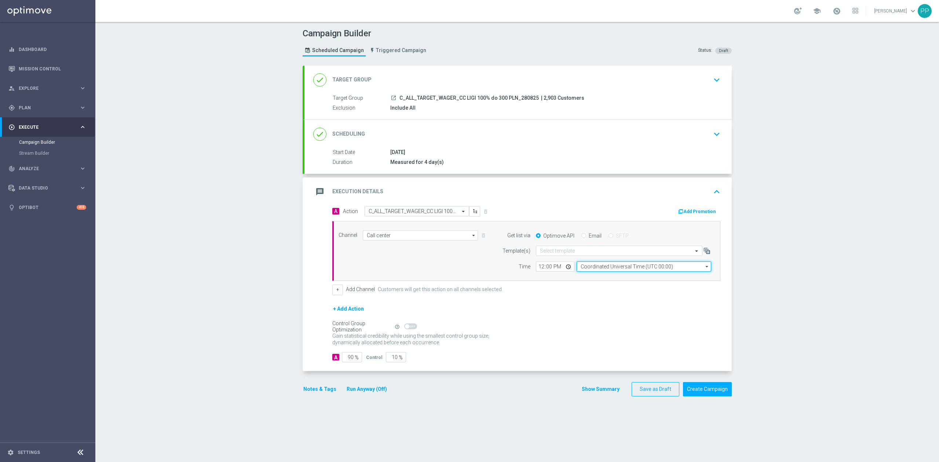
click at [602, 270] on input "Coordinated Universal Time (UTC 00:00)" at bounding box center [644, 267] width 135 height 10
click at [601, 279] on div "Central European Time (Warsaw) (UTC +02:00)" at bounding box center [640, 277] width 120 height 7
type input "Central European Time (Warsaw) (UTC +02:00)"
click at [536, 270] on input "12:00" at bounding box center [555, 267] width 39 height 10
type input "09:30"
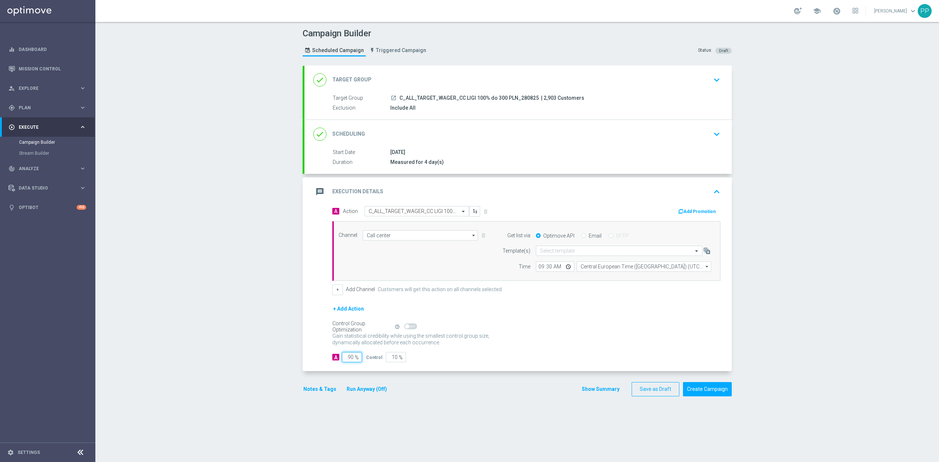
click at [348, 360] on input "90" at bounding box center [352, 357] width 20 height 10
type input "9"
type input "91"
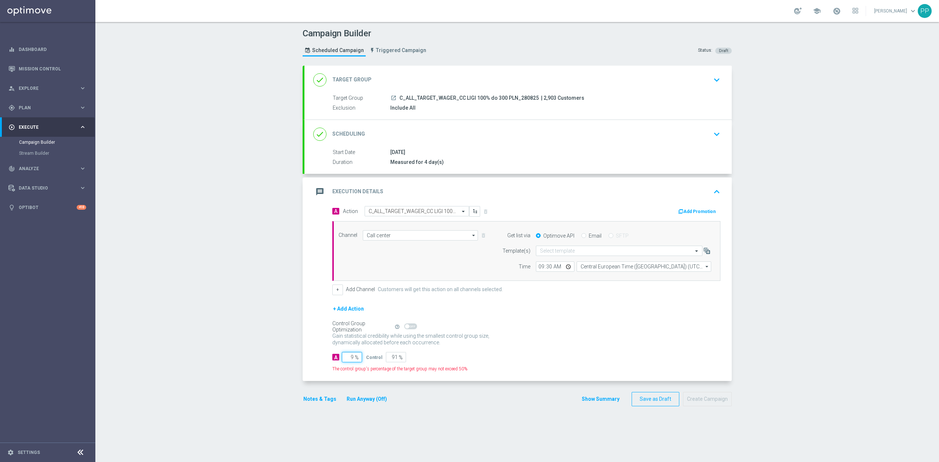
type input "95"
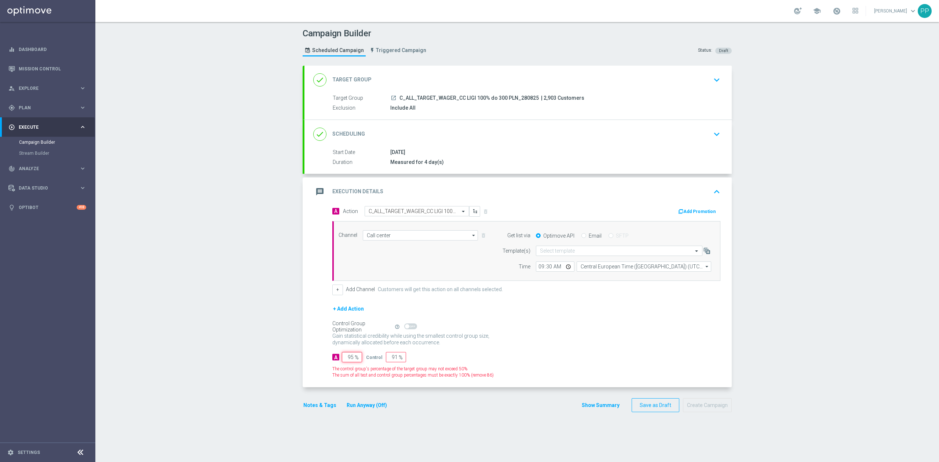
type input "5"
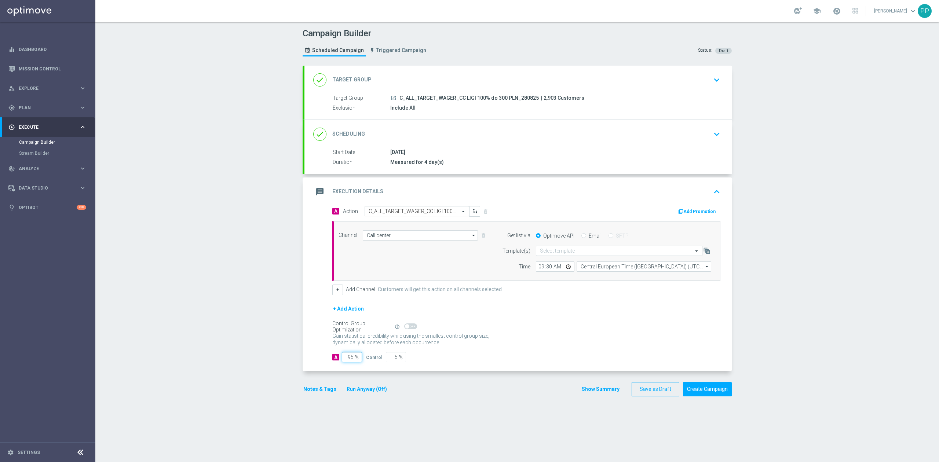
type input "95"
click at [232, 346] on div "Campaign Builder Scheduled Campaign Triggered Campaign Status: Draft done Targe…" at bounding box center [517, 242] width 844 height 440
click at [307, 388] on button "Notes & Tags" at bounding box center [320, 389] width 34 height 9
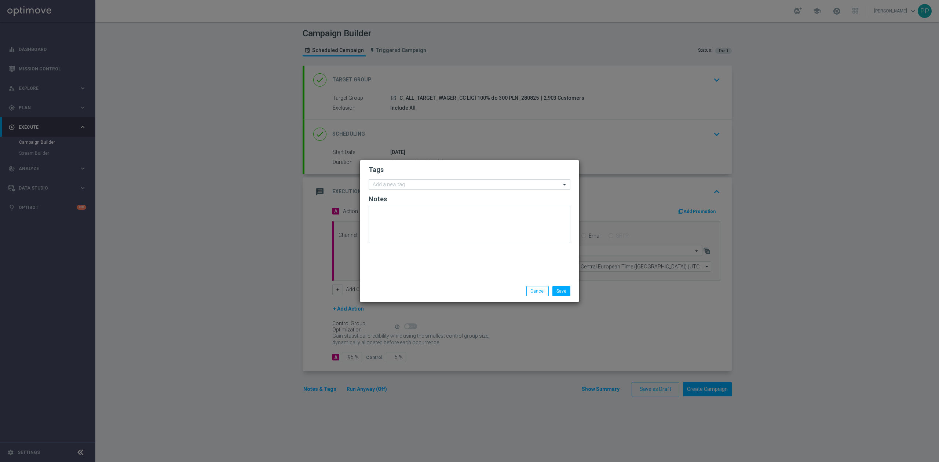
click at [379, 184] on input "text" at bounding box center [467, 185] width 188 height 6
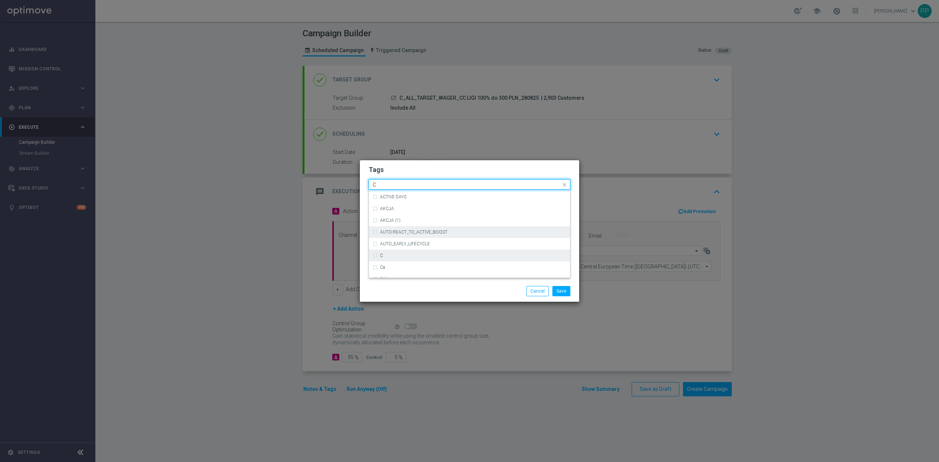
scroll to position [538, 0]
click at [404, 261] on div "C" at bounding box center [470, 257] width 194 height 12
type input "C"
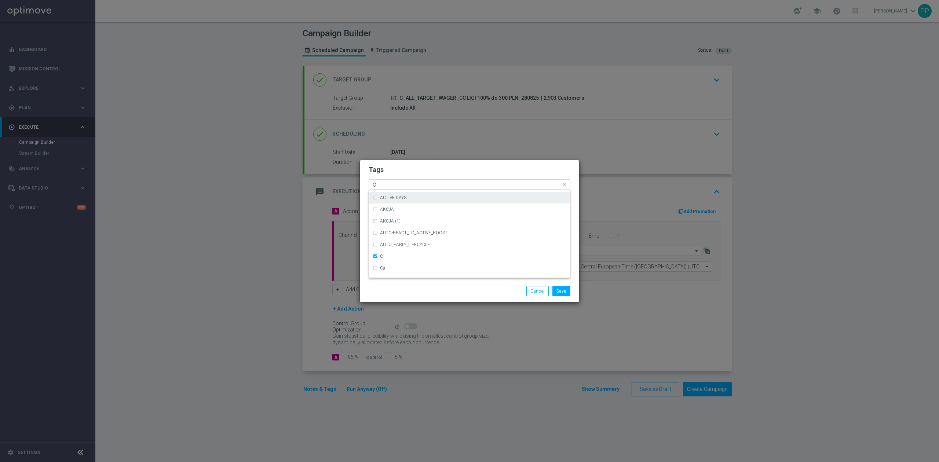
click at [385, 183] on input "C" at bounding box center [467, 185] width 188 height 6
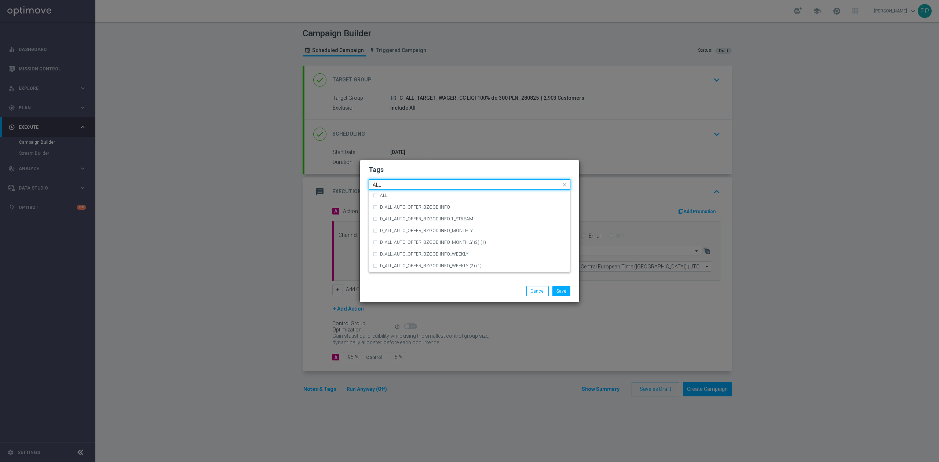
scroll to position [0, 0]
click at [407, 195] on div "ALL" at bounding box center [473, 195] width 186 height 4
click at [402, 184] on input "ALL" at bounding box center [467, 185] width 188 height 6
type input "A"
click at [407, 231] on div "TARGET" at bounding box center [473, 231] width 186 height 4
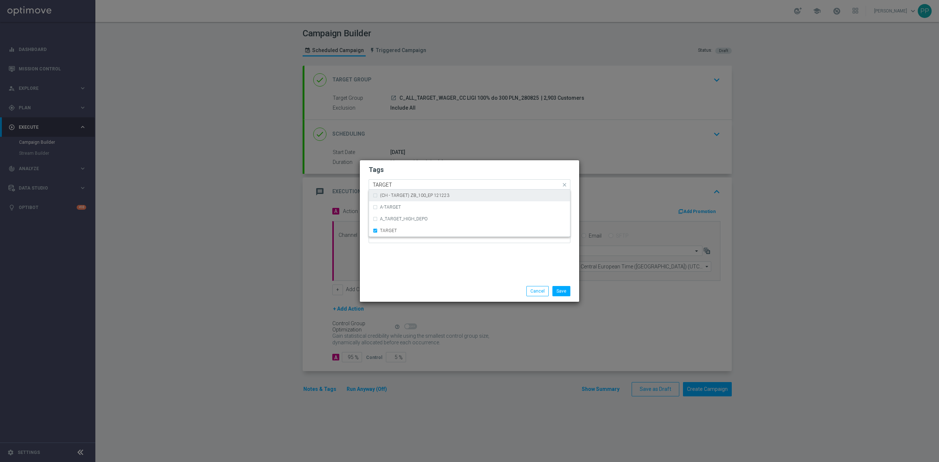
click at [401, 186] on input "TARGET" at bounding box center [467, 185] width 188 height 6
type input "T"
click at [401, 193] on div "WAGER" at bounding box center [473, 195] width 186 height 4
click at [400, 182] on input "WAGER" at bounding box center [467, 185] width 188 height 6
type input "W"
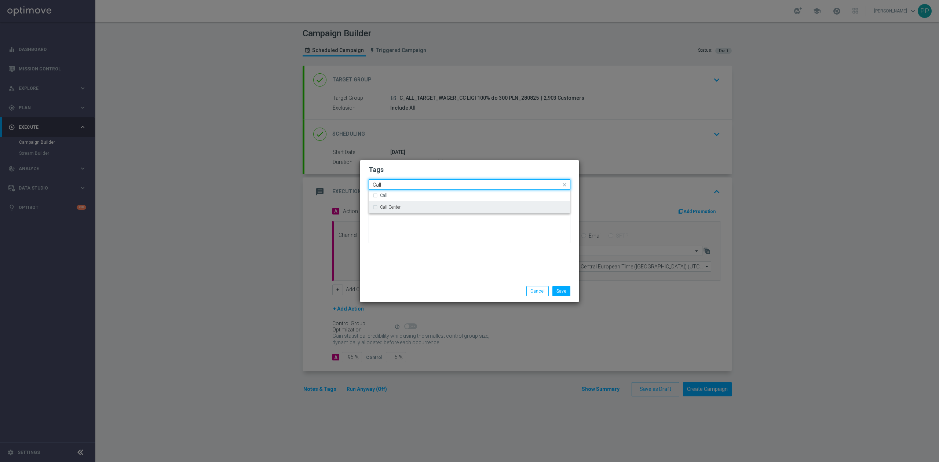
click at [390, 205] on label "Call Center" at bounding box center [390, 207] width 21 height 4
type input "Call"
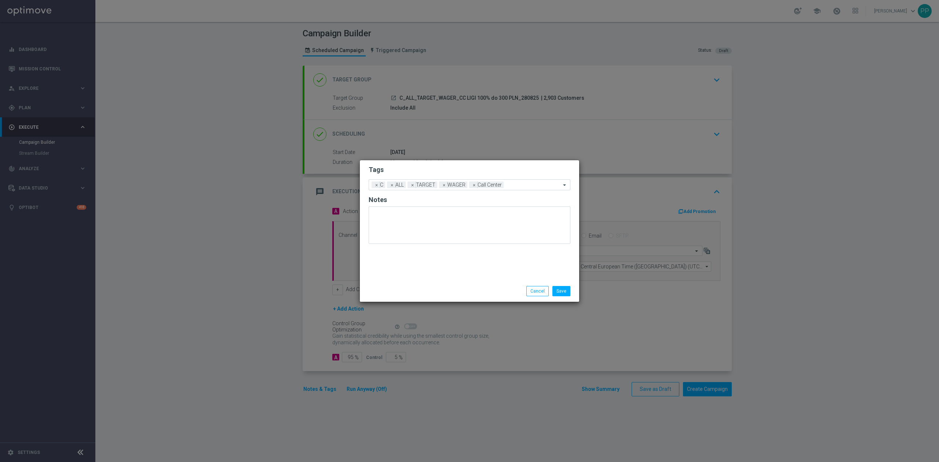
drag, startPoint x: 404, startPoint y: 264, endPoint x: 466, endPoint y: 275, distance: 62.6
click at [405, 265] on div "Tags Add a new tag × C × ALL × TARGET × WAGER × Call Center Notes" at bounding box center [469, 220] width 219 height 120
click at [564, 288] on button "Save" at bounding box center [562, 291] width 18 height 10
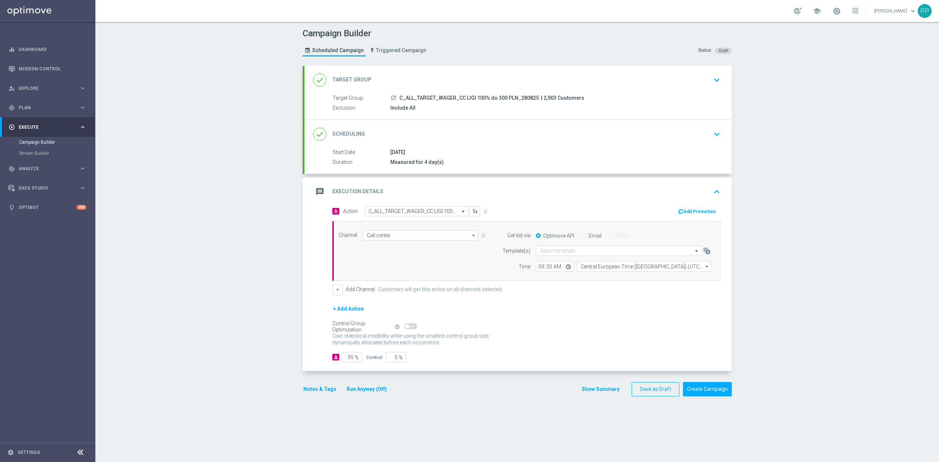
click at [319, 386] on button "Notes & Tags" at bounding box center [320, 389] width 34 height 9
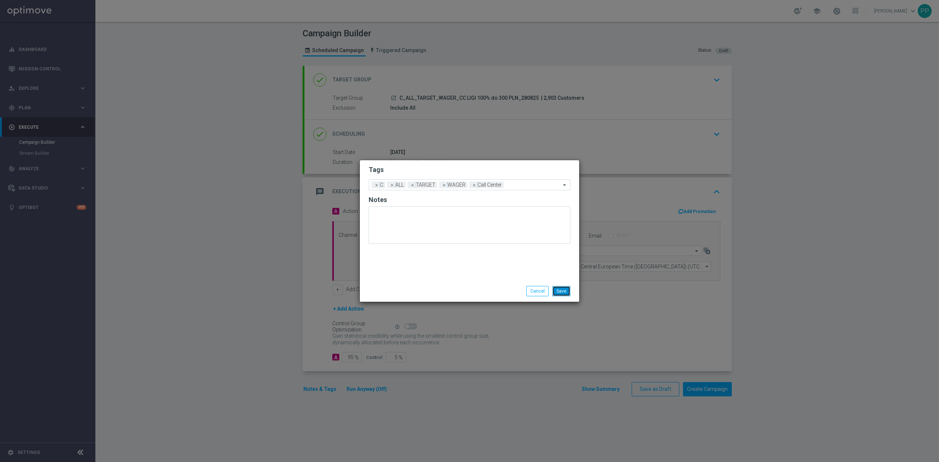
click at [558, 289] on button "Save" at bounding box center [562, 291] width 18 height 10
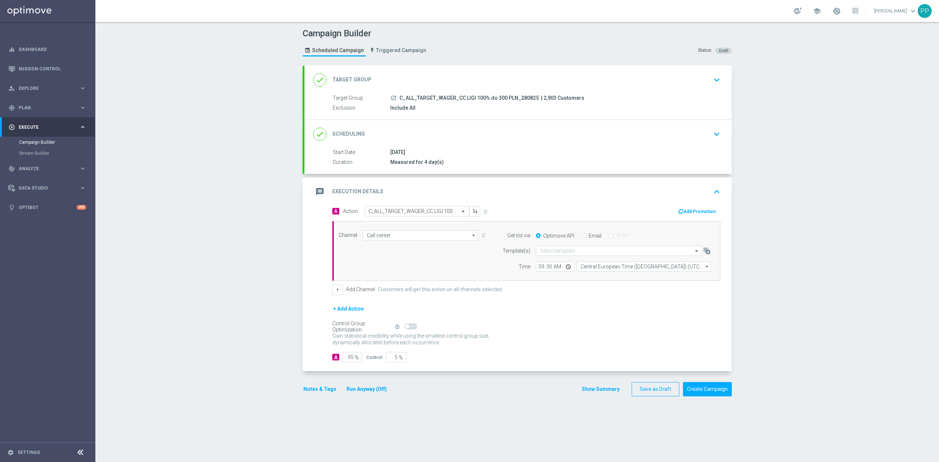
click at [520, 190] on div "message Execution Details keyboard_arrow_up" at bounding box center [518, 192] width 410 height 14
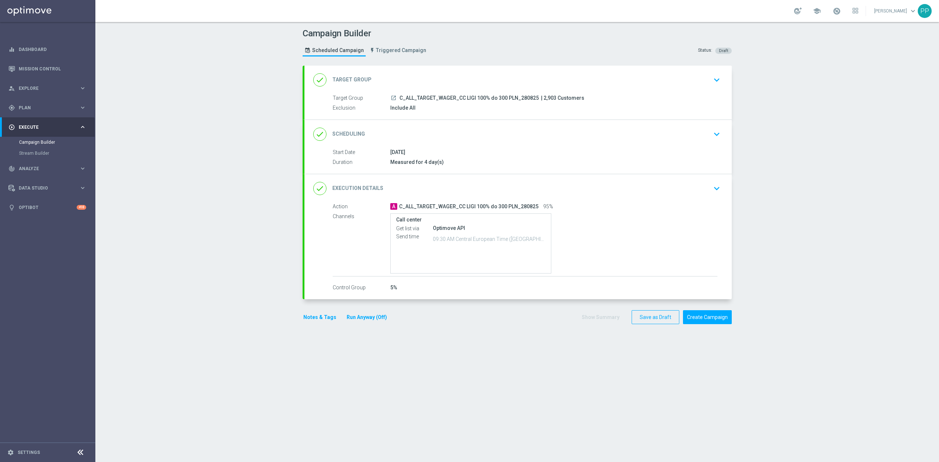
click at [483, 125] on div "done Scheduling keyboard_arrow_down" at bounding box center [518, 134] width 427 height 29
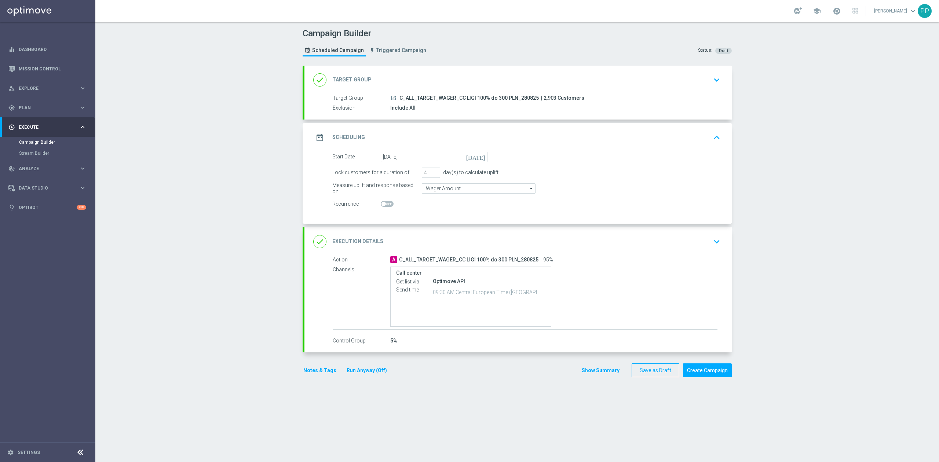
click at [484, 137] on div "date_range Scheduling keyboard_arrow_up" at bounding box center [518, 138] width 410 height 14
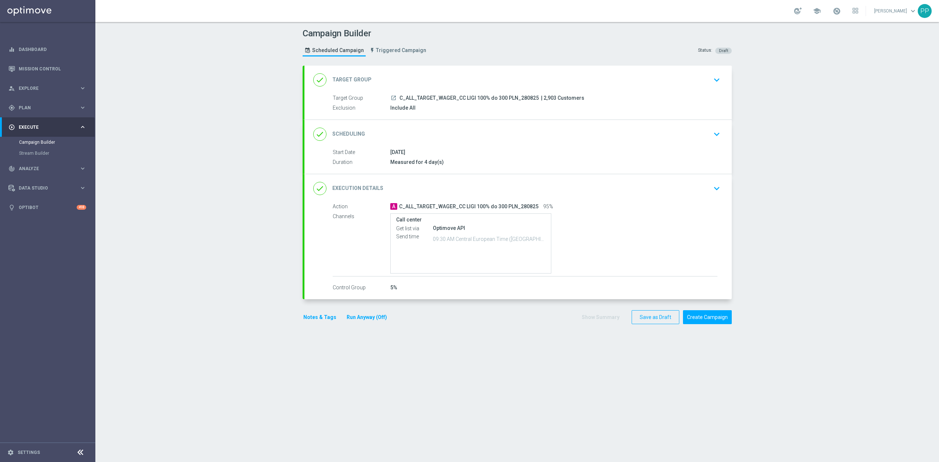
click at [485, 192] on div "done Execution Details keyboard_arrow_down" at bounding box center [518, 189] width 410 height 14
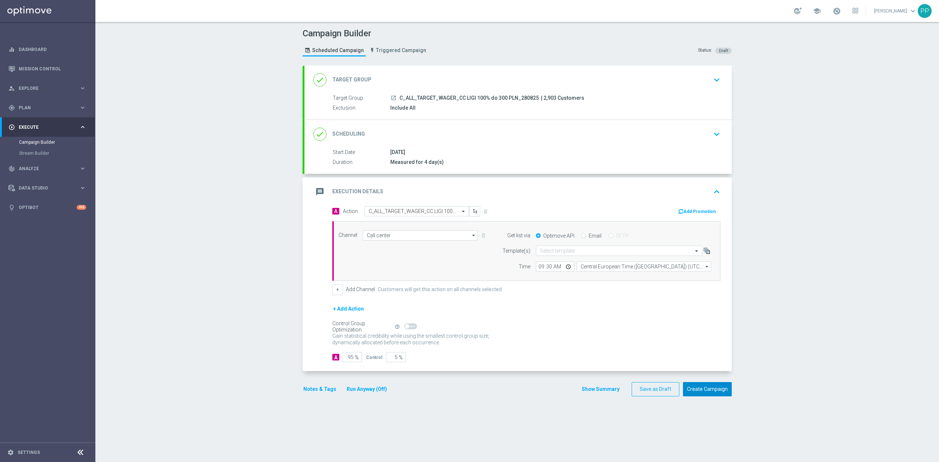
click at [703, 392] on button "Create Campaign" at bounding box center [707, 389] width 49 height 14
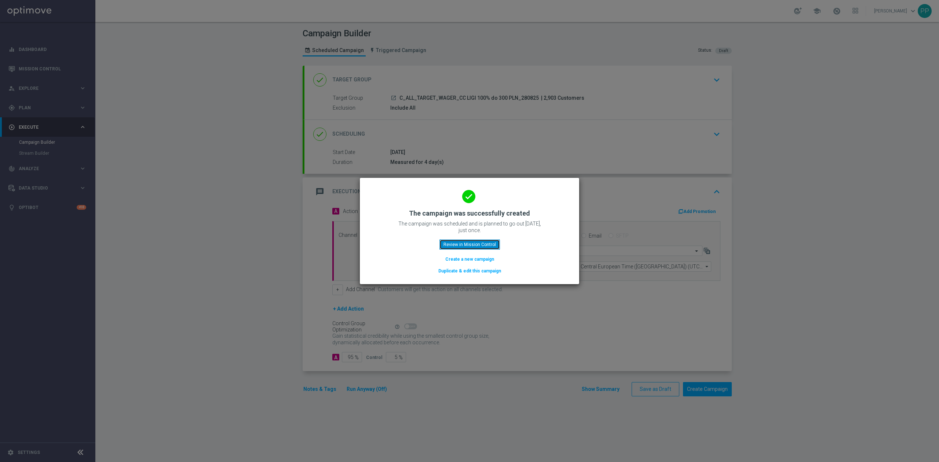
drag, startPoint x: 489, startPoint y: 247, endPoint x: 916, endPoint y: 201, distance: 429.5
click at [489, 247] on button "Review in Mission Control" at bounding box center [470, 245] width 61 height 10
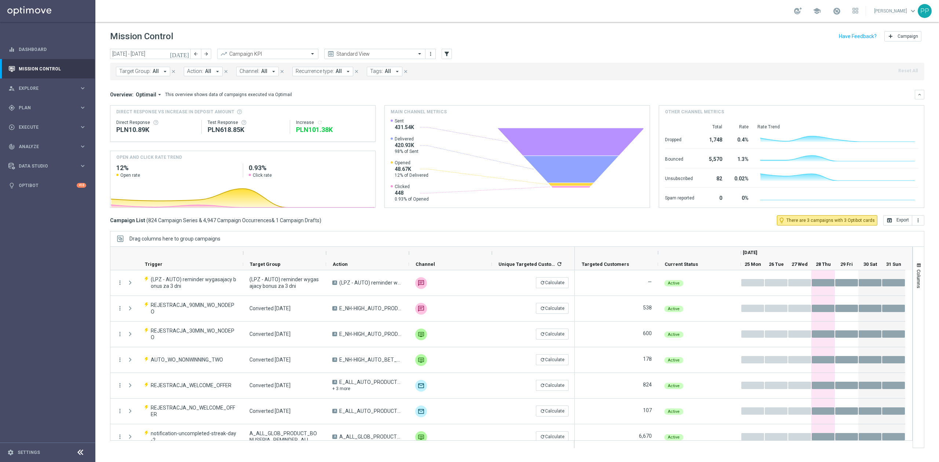
click at [125, 71] on span "Target Group:" at bounding box center [135, 71] width 32 height 6
click at [144, 116] on label "C_ALL_TARGET_WAGER_CC LIGI 100% do 300 PLN_280825" at bounding box center [184, 118] width 114 height 4
type input "C_ALL_TARGET_WAGER_CC LIGI 100% do 300 PLN_280825"
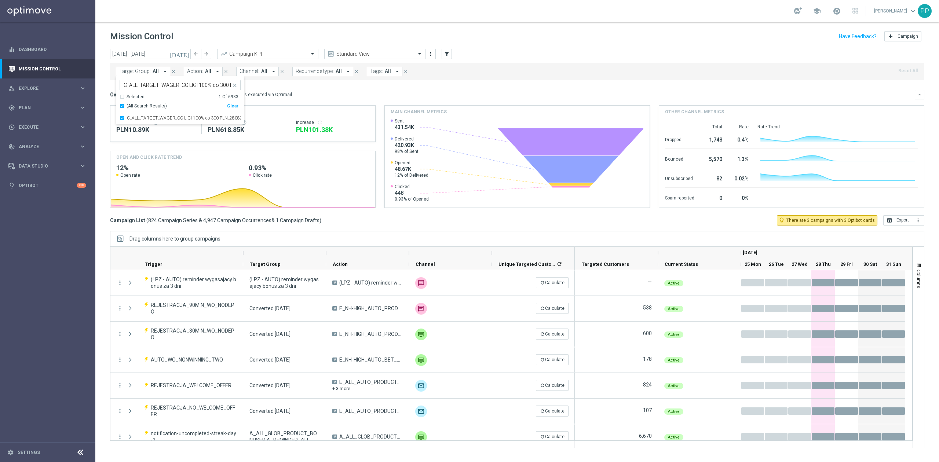
click at [194, 36] on div "Mission Control add Campaign" at bounding box center [517, 36] width 815 height 14
